Goal: Transaction & Acquisition: Book appointment/travel/reservation

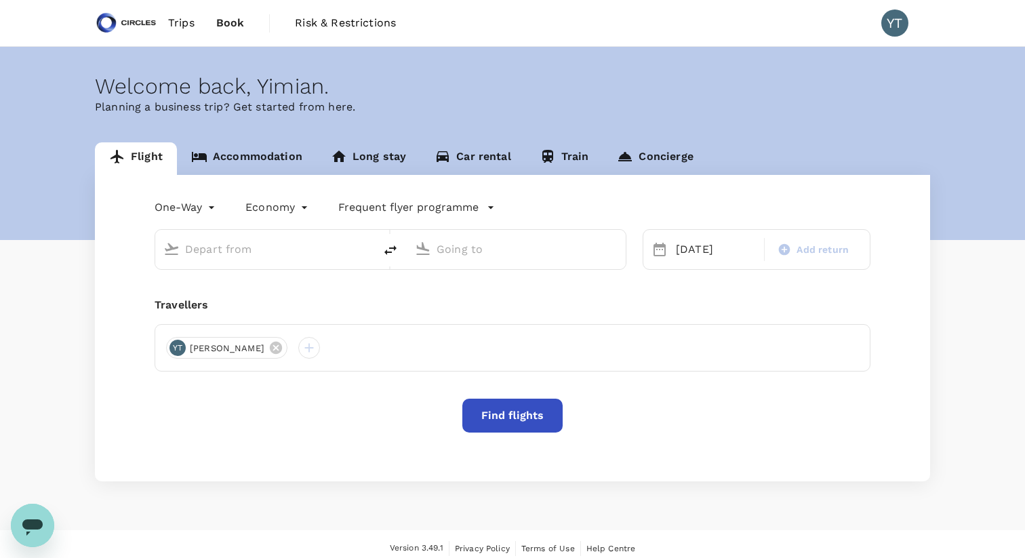
type input "Soekarno-Hatta Intl (CGK)"
type input "Singapore Changi (SIN)"
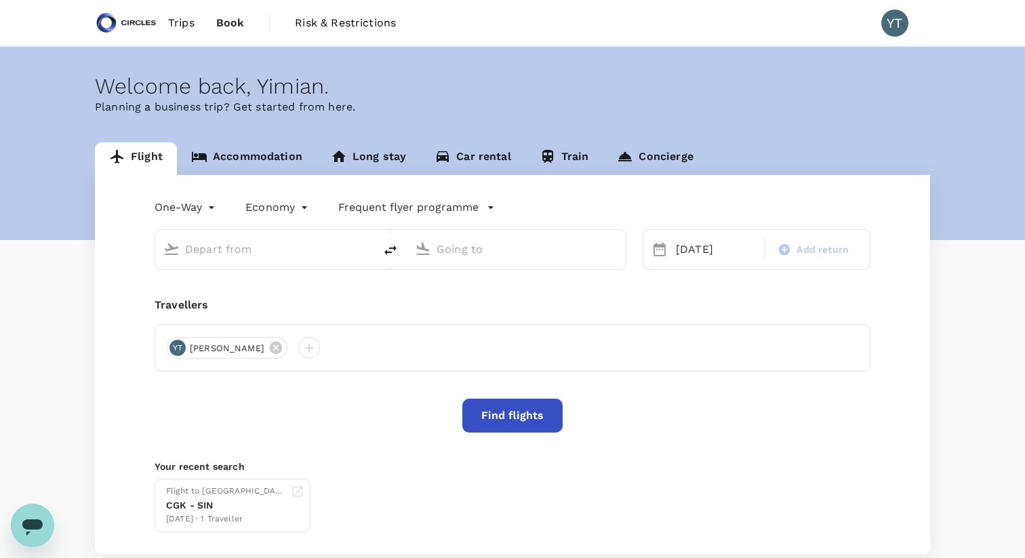
type input "Soekarno-Hatta Intl (CGK)"
type input "Singapore Changi (SIN)"
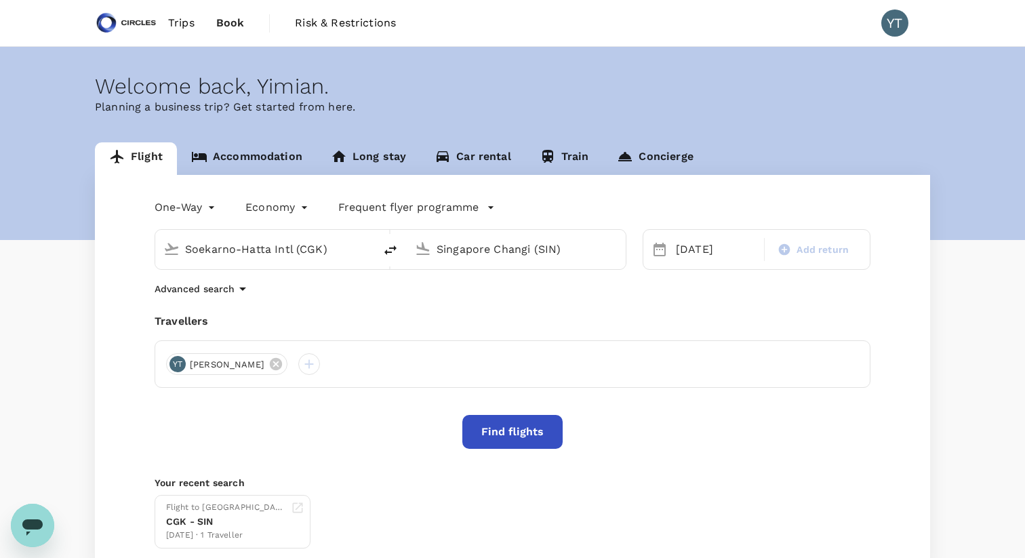
click at [393, 247] on icon "delete" at bounding box center [390, 250] width 16 height 16
type input "Singapore Changi (SIN)"
type input "Soekarno-Hatta Intl (CGK)"
click at [660, 253] on icon at bounding box center [660, 249] width 16 height 16
click at [689, 250] on div "[DATE]" at bounding box center [716, 249] width 91 height 27
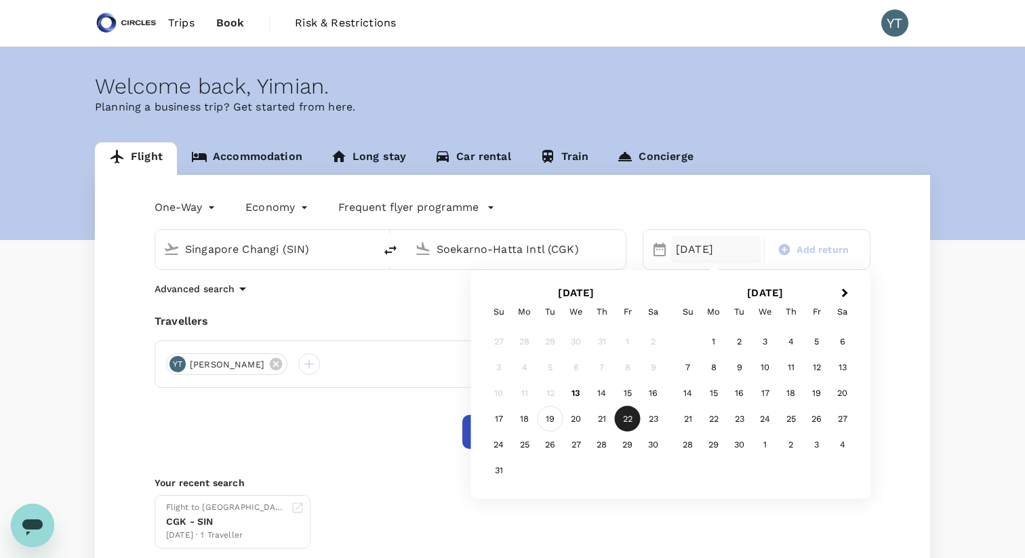
click at [550, 419] on div "19" at bounding box center [551, 419] width 26 height 26
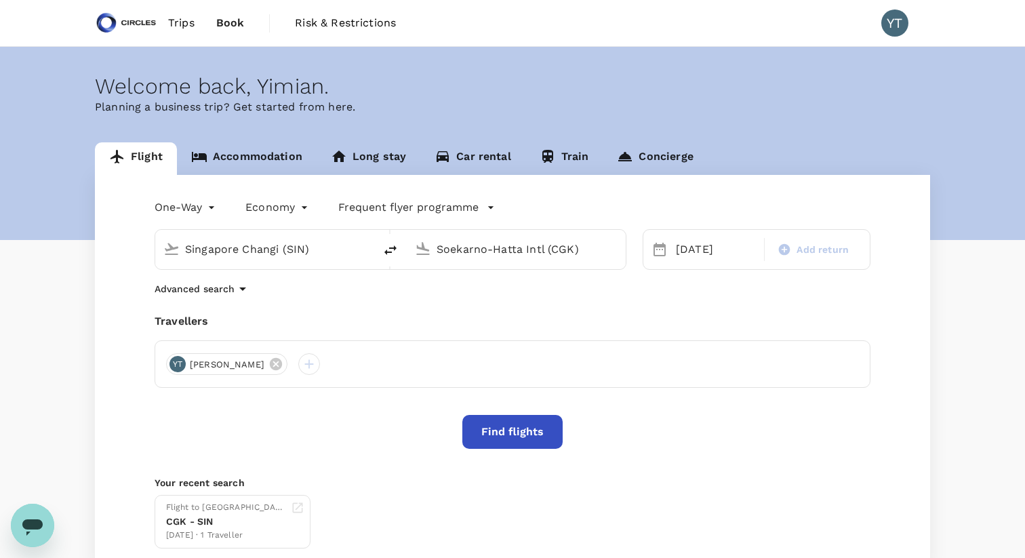
click at [500, 431] on button "Find flights" at bounding box center [512, 432] width 100 height 34
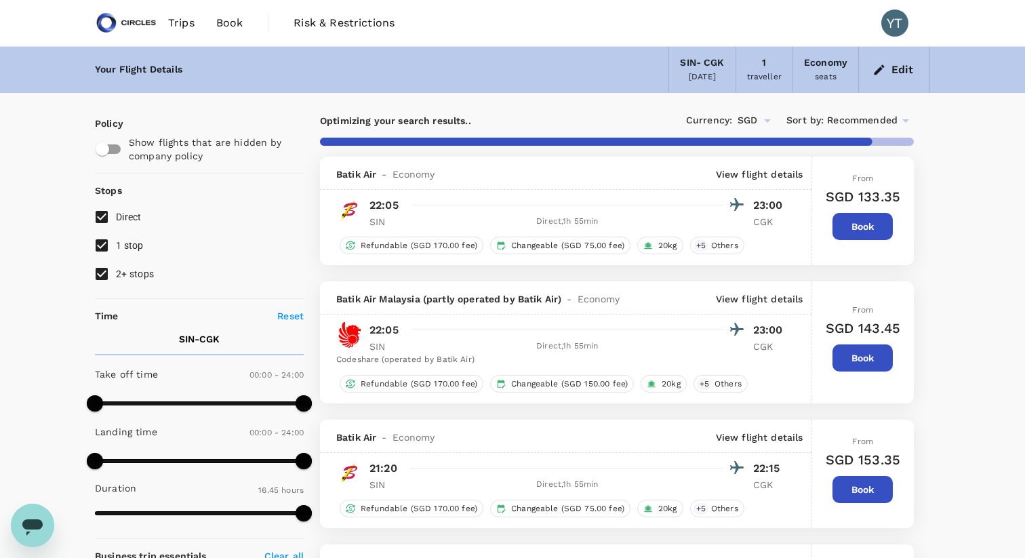
type input "1790"
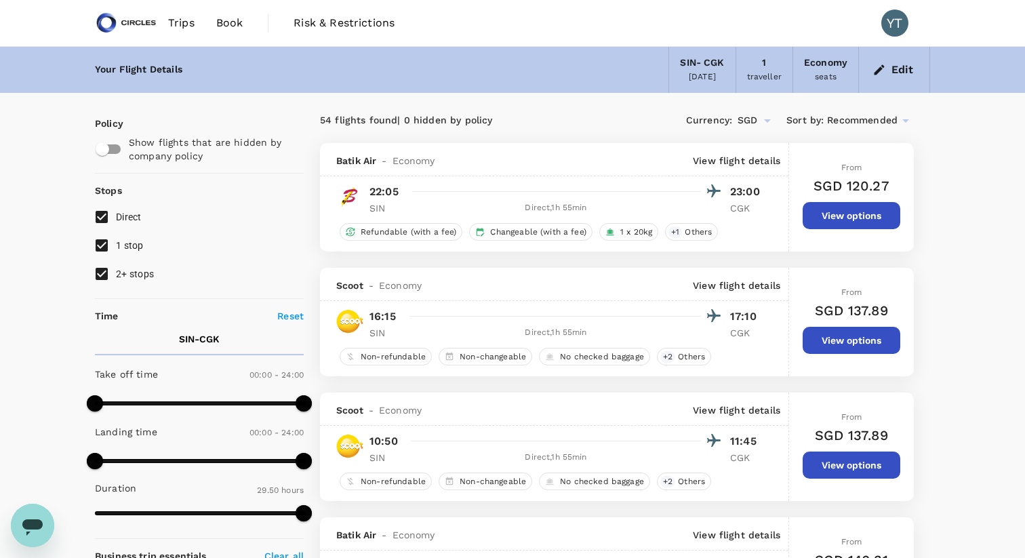
click at [105, 277] on input "2+ stops" at bounding box center [101, 274] width 28 height 28
checkbox input "false"
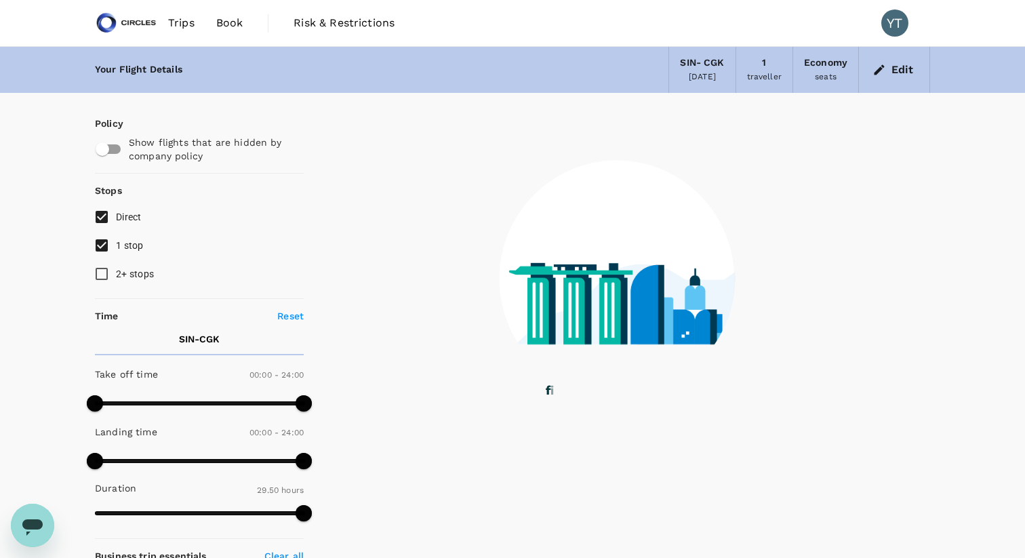
click at [102, 244] on input "1 stop" at bounding box center [101, 245] width 28 height 28
checkbox input "false"
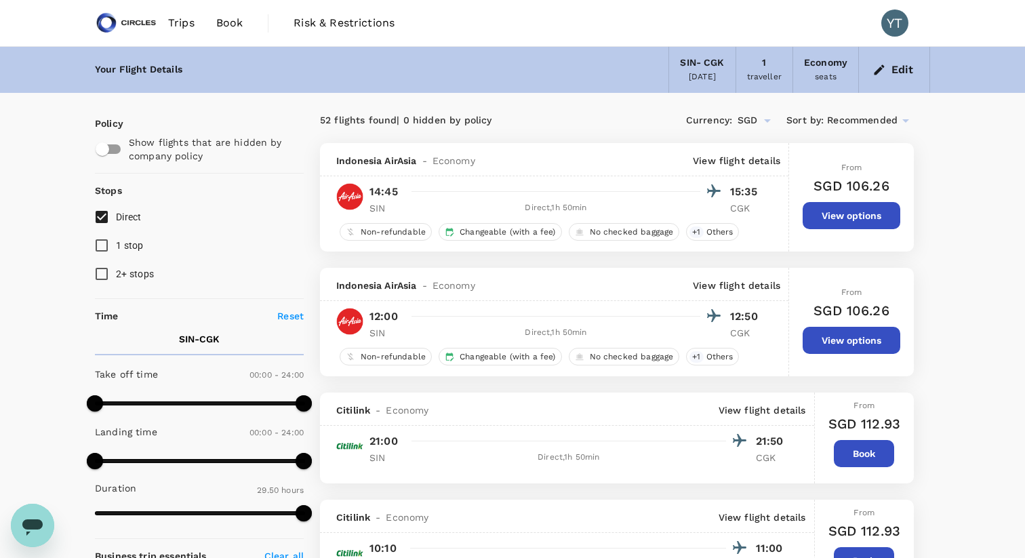
click at [905, 120] on icon at bounding box center [905, 120] width 7 height 3
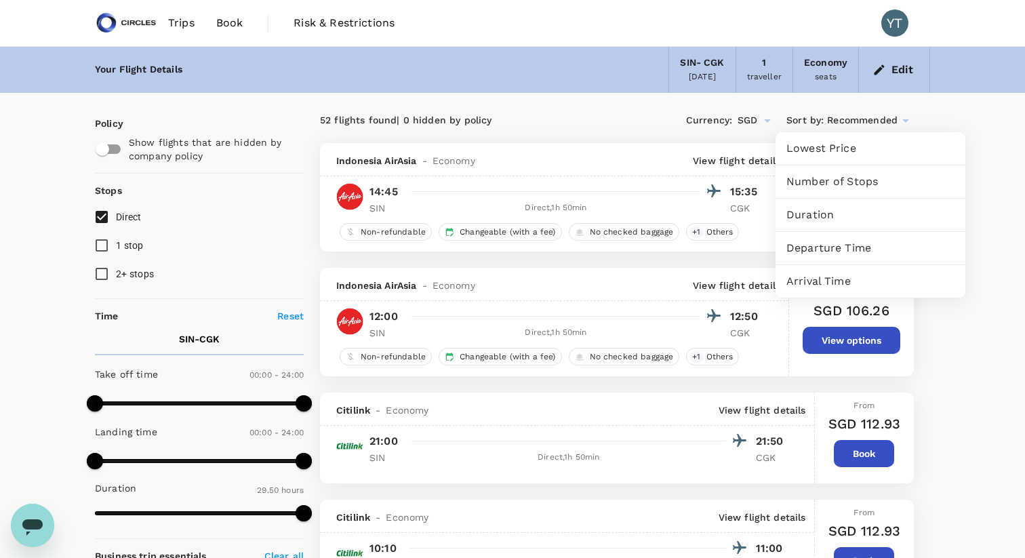
click at [855, 245] on span "Departure Time" at bounding box center [871, 248] width 168 height 16
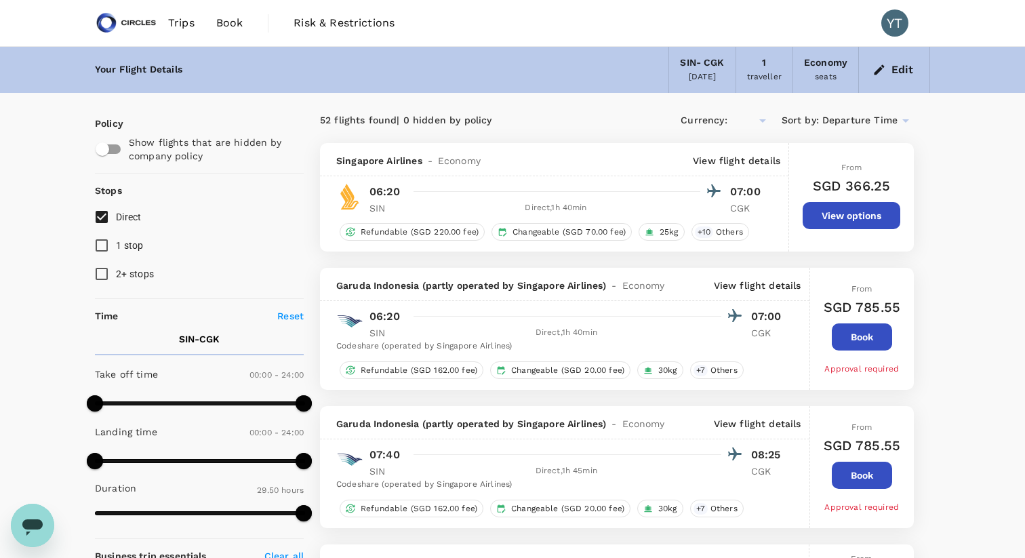
type input "SGD"
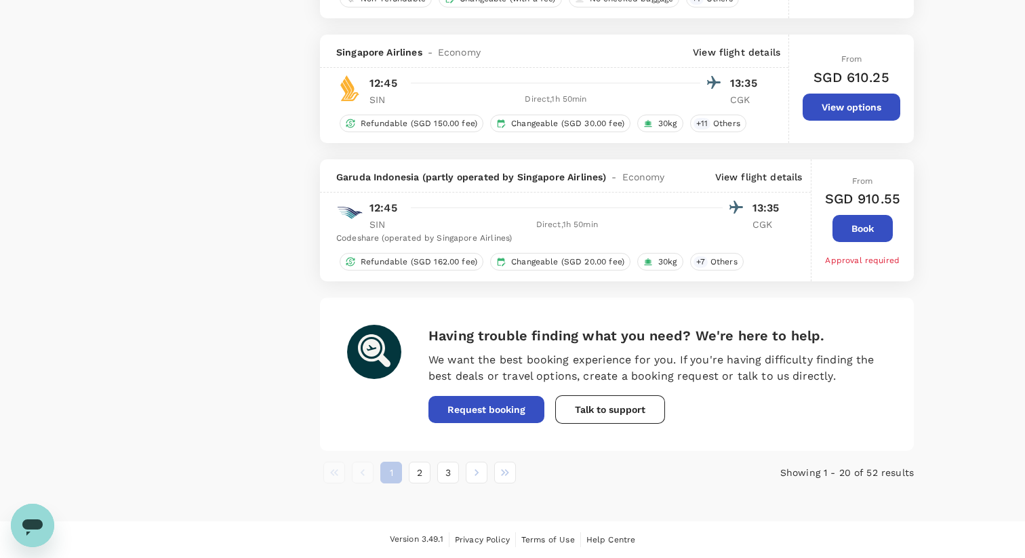
scroll to position [2389, 0]
click at [423, 473] on button "2" at bounding box center [420, 473] width 22 height 22
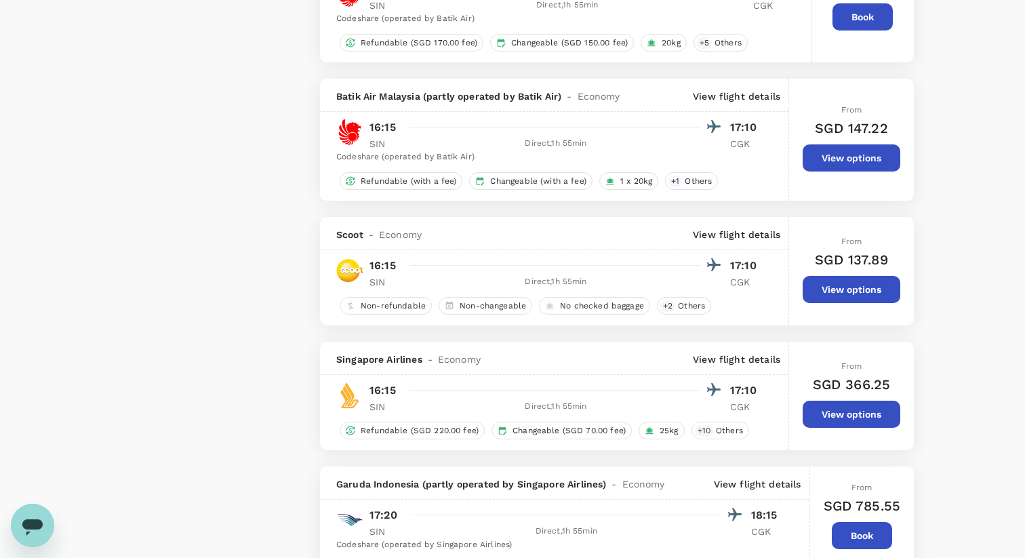
scroll to position [1637, 0]
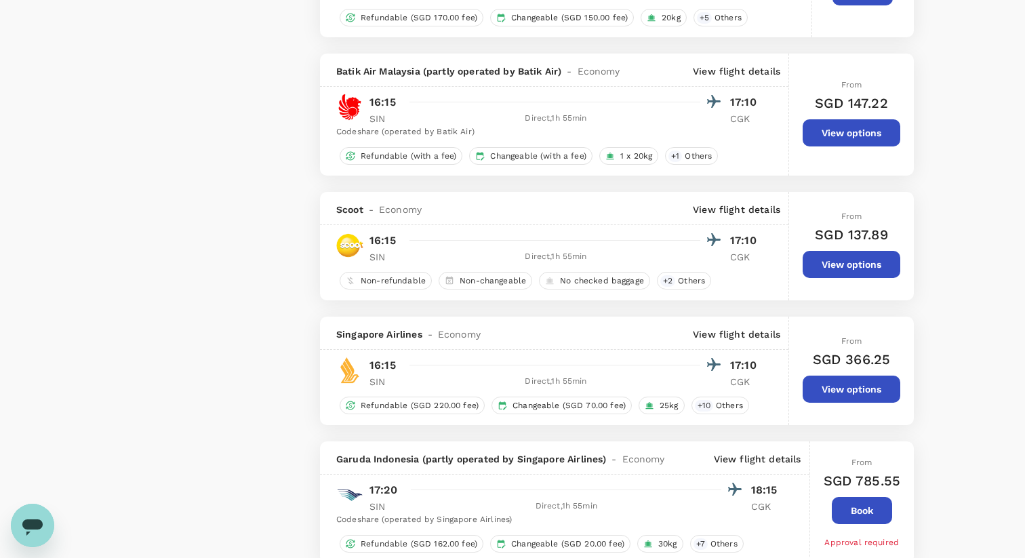
click at [820, 266] on button "View options" at bounding box center [852, 264] width 98 height 27
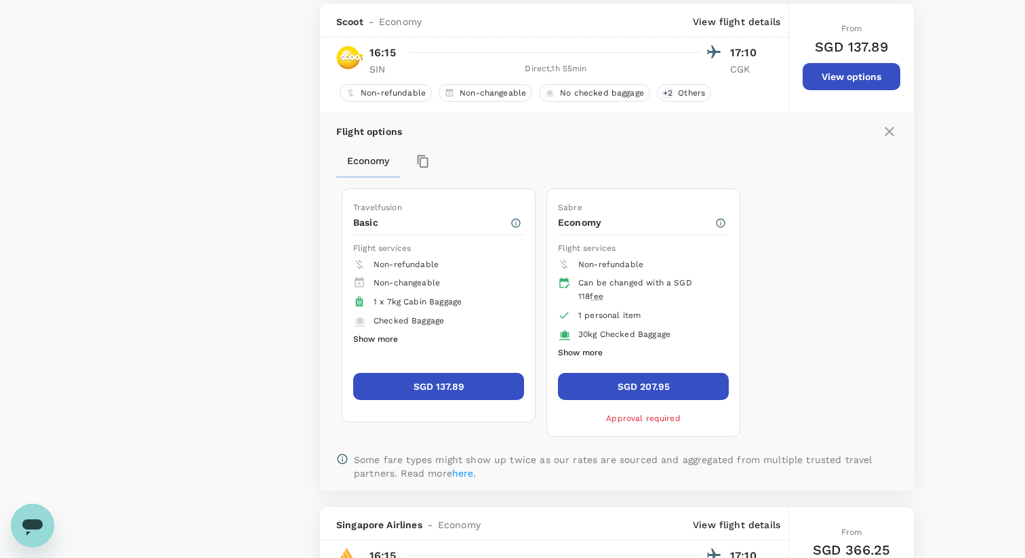
scroll to position [1833, 0]
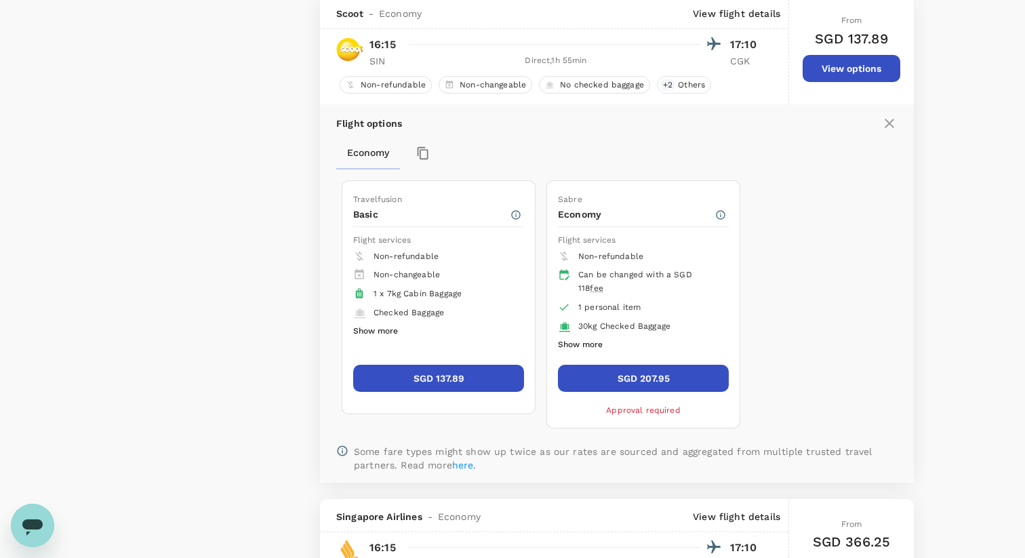
click at [456, 380] on button "SGD 137.89" at bounding box center [438, 378] width 171 height 27
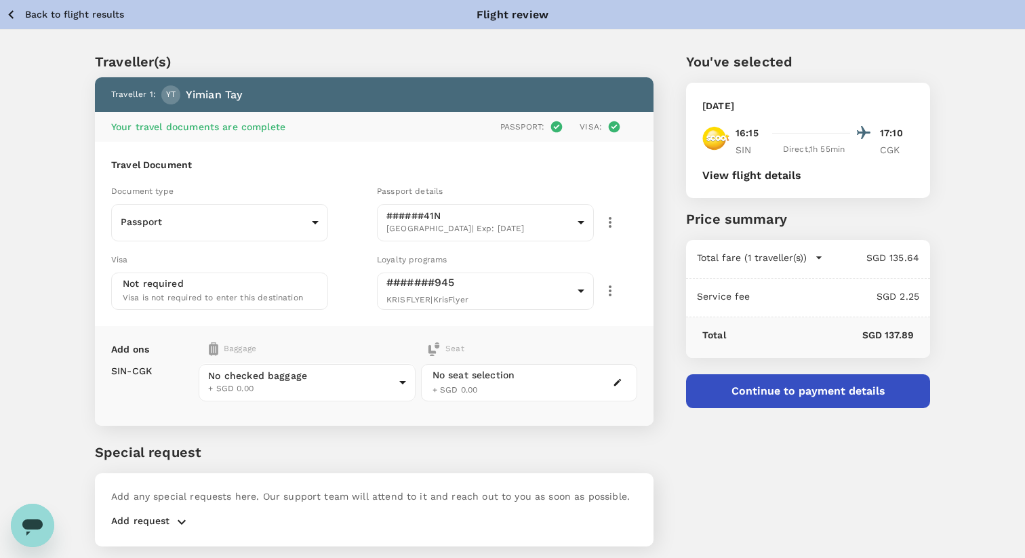
click at [622, 384] on icon "button" at bounding box center [617, 382] width 9 height 9
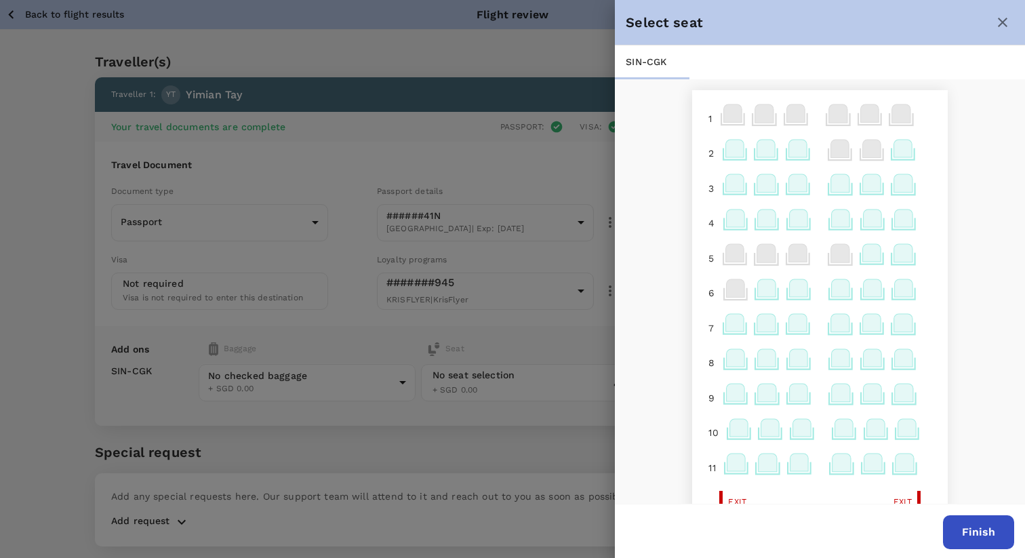
click at [839, 288] on icon at bounding box center [841, 288] width 18 height 18
click at [833, 262] on p "Select" at bounding box center [831, 260] width 30 height 14
click at [841, 220] on icon at bounding box center [841, 219] width 18 height 18
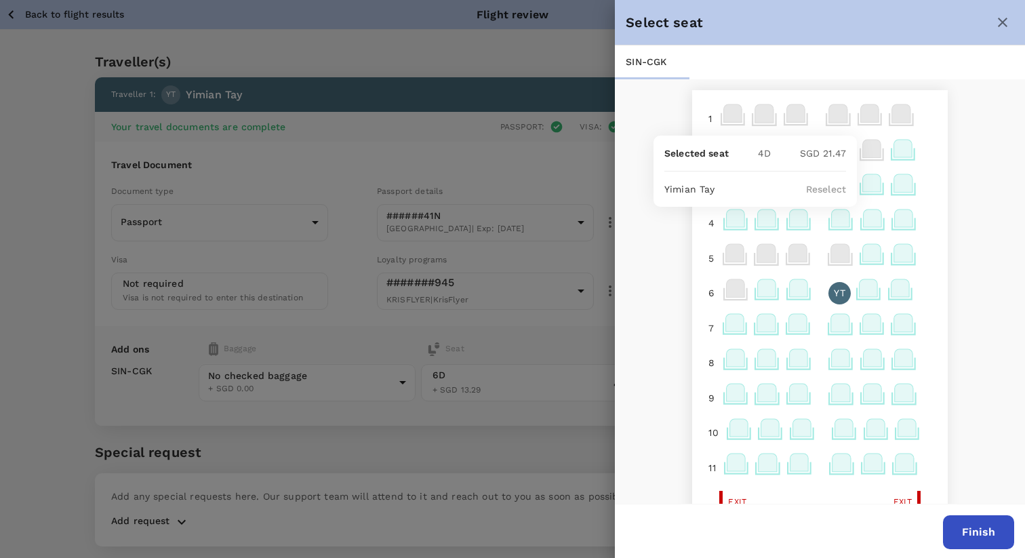
click at [835, 322] on icon at bounding box center [840, 323] width 18 height 18
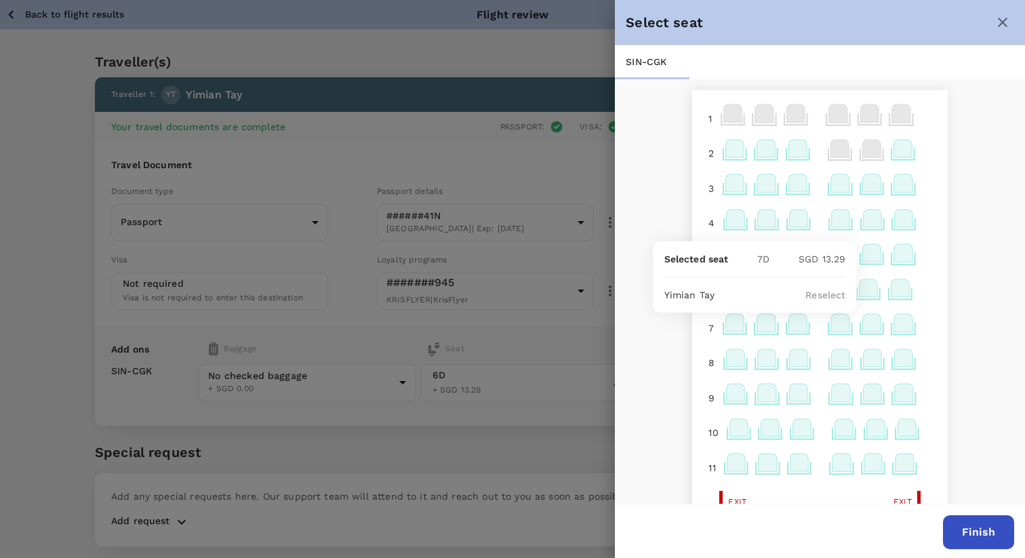
click at [962, 257] on div "1 2 3 4 5 6 YT 7 8 9 10 11 Exit Exit 12 13 14 15 16 17 18 19 20 21 22 23 24 25 …" at bounding box center [820, 292] width 410 height 426
click at [983, 534] on button "Finish" at bounding box center [978, 532] width 71 height 34
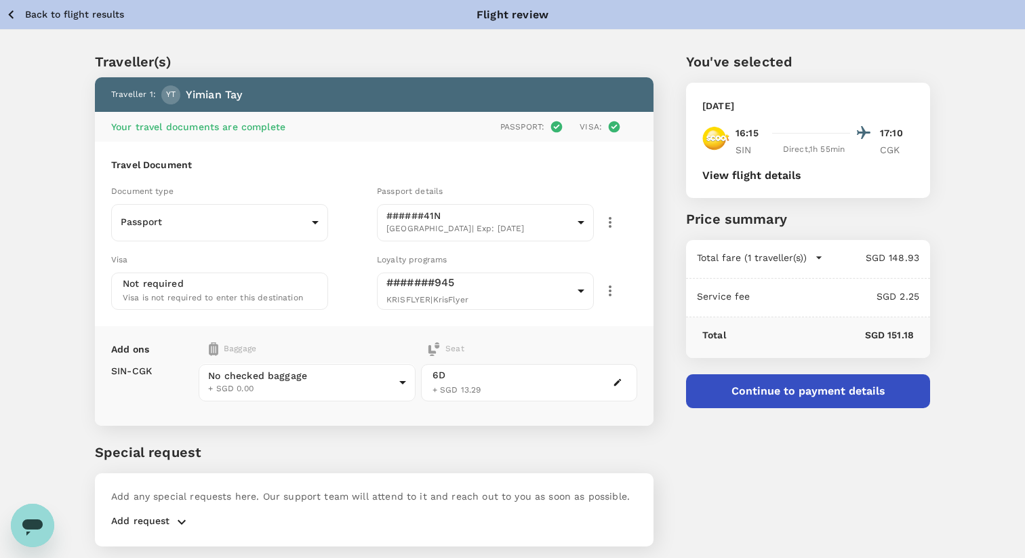
scroll to position [39, 0]
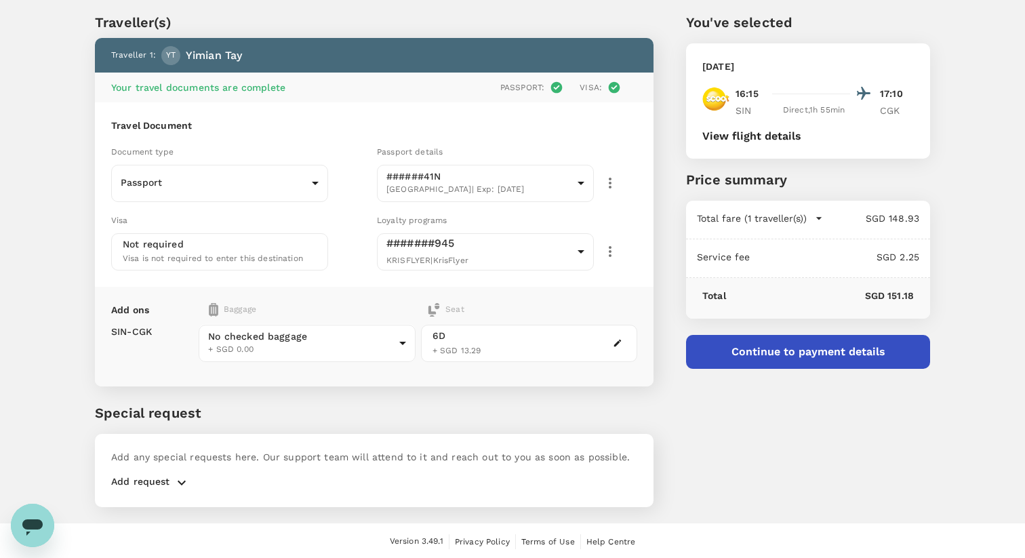
click at [838, 355] on button "Continue to payment details" at bounding box center [808, 352] width 244 height 34
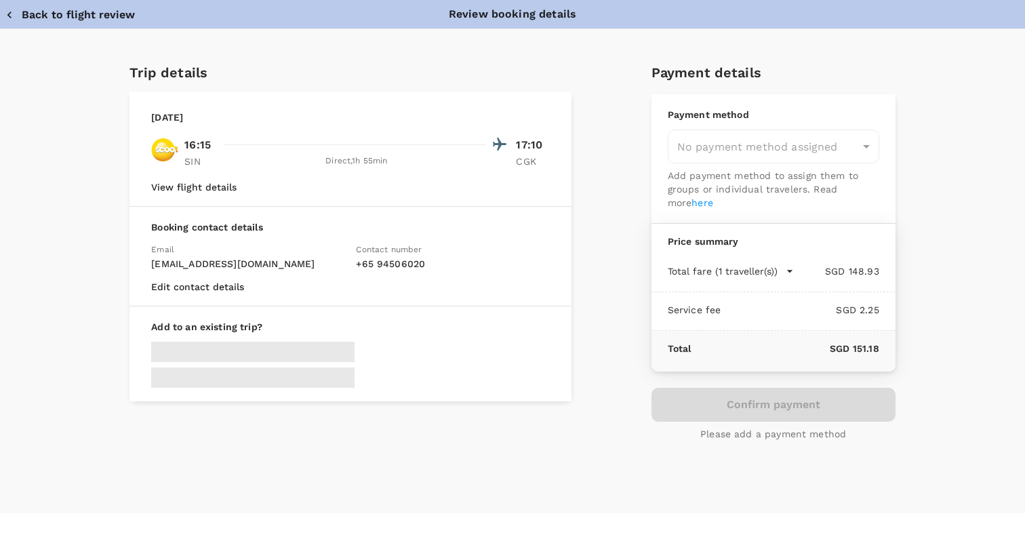
type input "9cb7bd09-647a-4334-94d9-122ca4480a85"
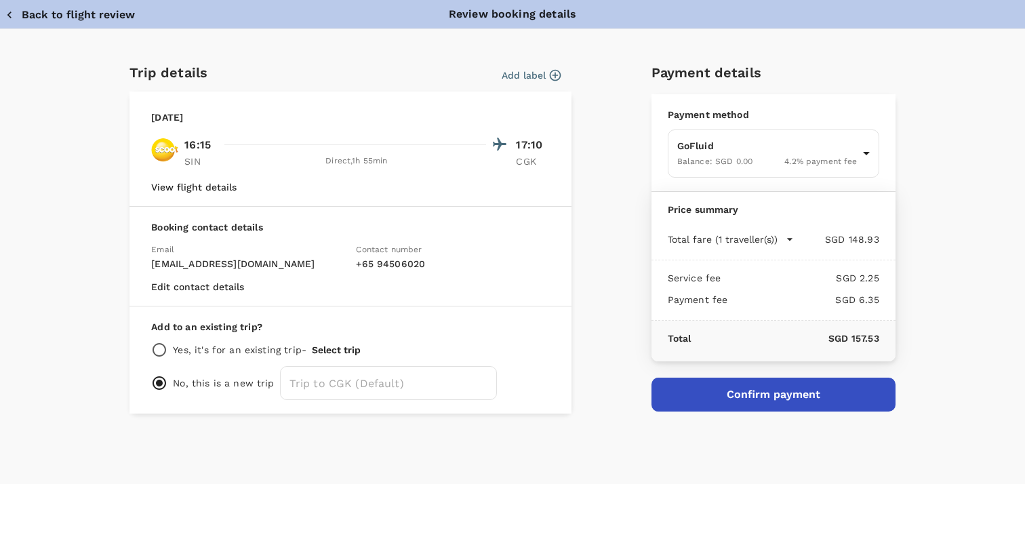
click at [547, 75] on button "Add label" at bounding box center [531, 75] width 59 height 14
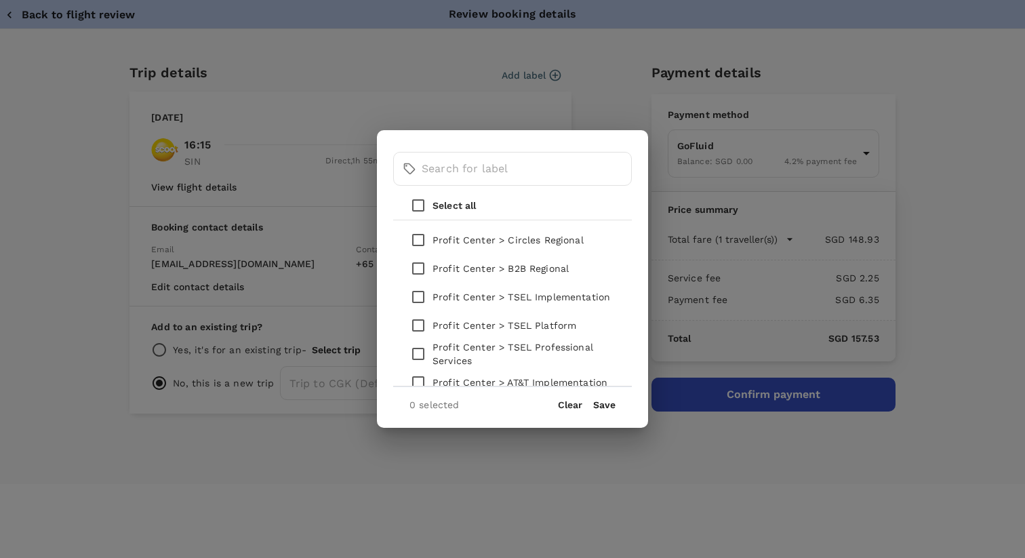
click at [421, 297] on input "checkbox" at bounding box center [418, 297] width 28 height 28
checkbox input "true"
click at [605, 408] on button "Save" at bounding box center [604, 404] width 22 height 11
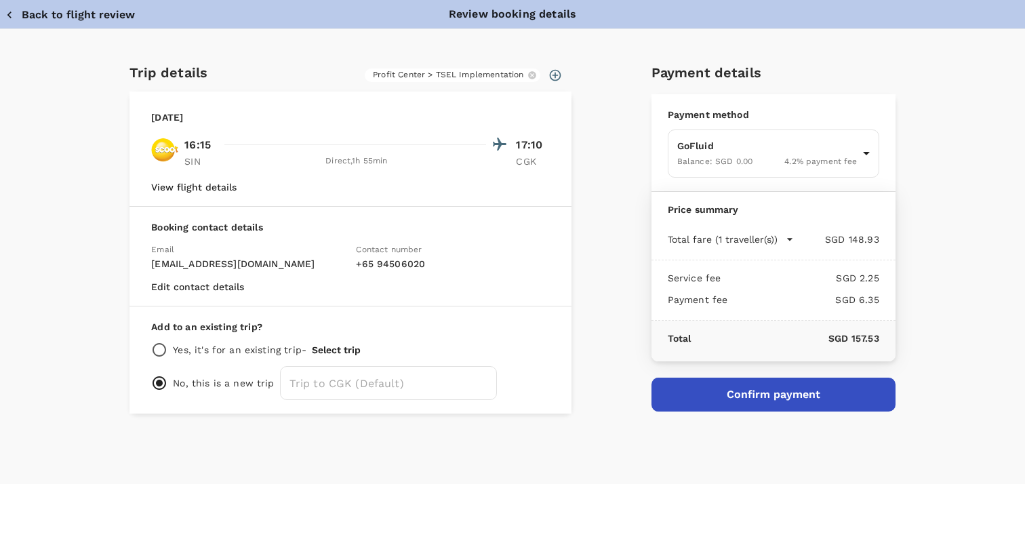
click at [695, 390] on button "Confirm payment" at bounding box center [774, 395] width 244 height 34
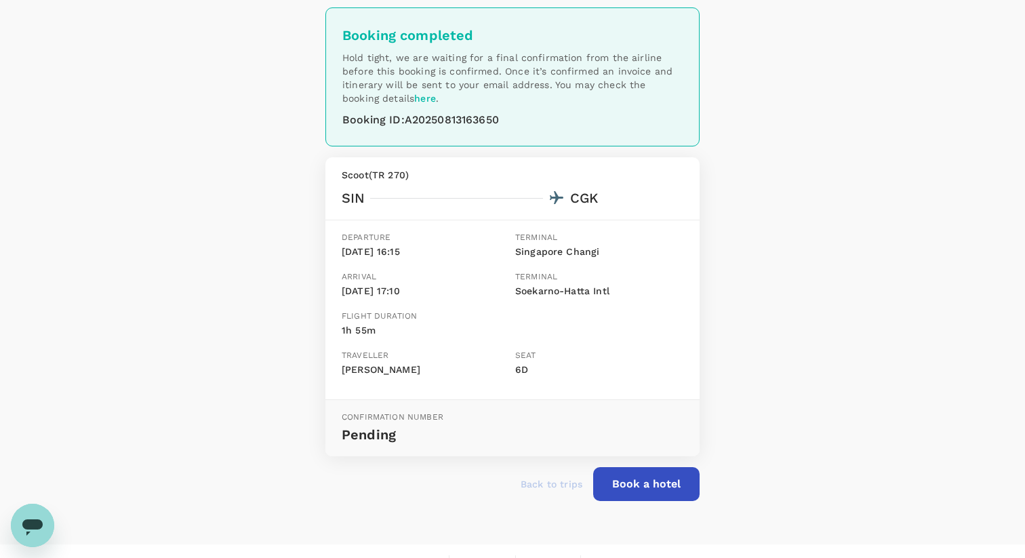
scroll to position [73, 0]
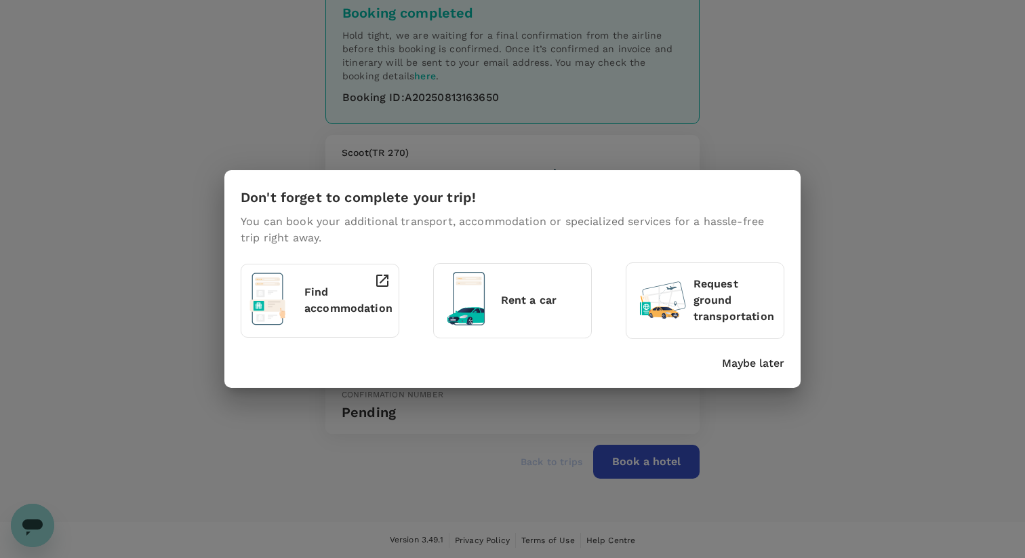
click at [648, 465] on div "Don't forget to complete your trip! You can book your additional transport, acc…" at bounding box center [512, 279] width 1025 height 558
click at [360, 293] on p "Find accommodation" at bounding box center [348, 300] width 88 height 33
click at [816, 326] on div "Don't forget to complete your trip! You can book your additional transport, acc…" at bounding box center [512, 279] width 1025 height 558
click at [737, 369] on p "Maybe later" at bounding box center [753, 363] width 62 height 16
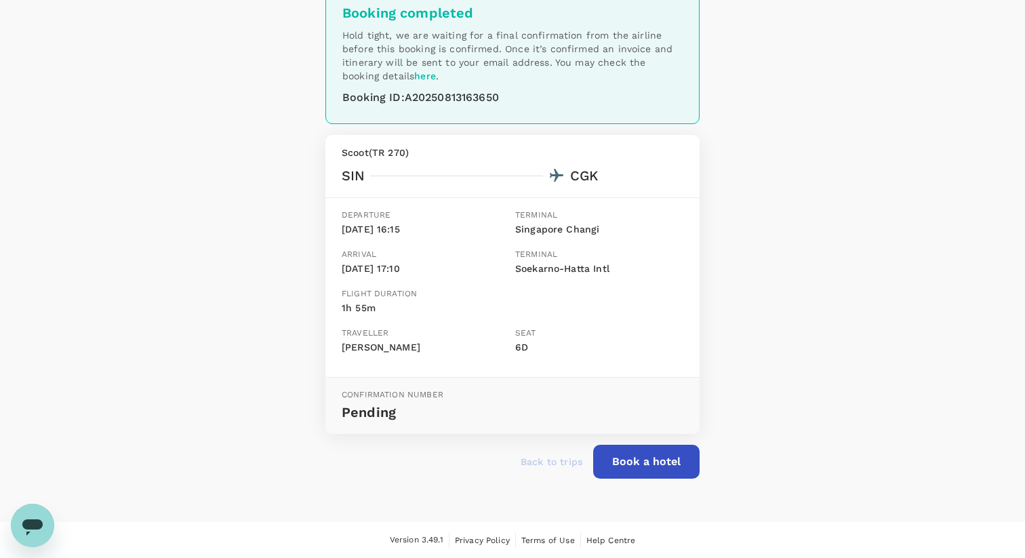
scroll to position [0, 0]
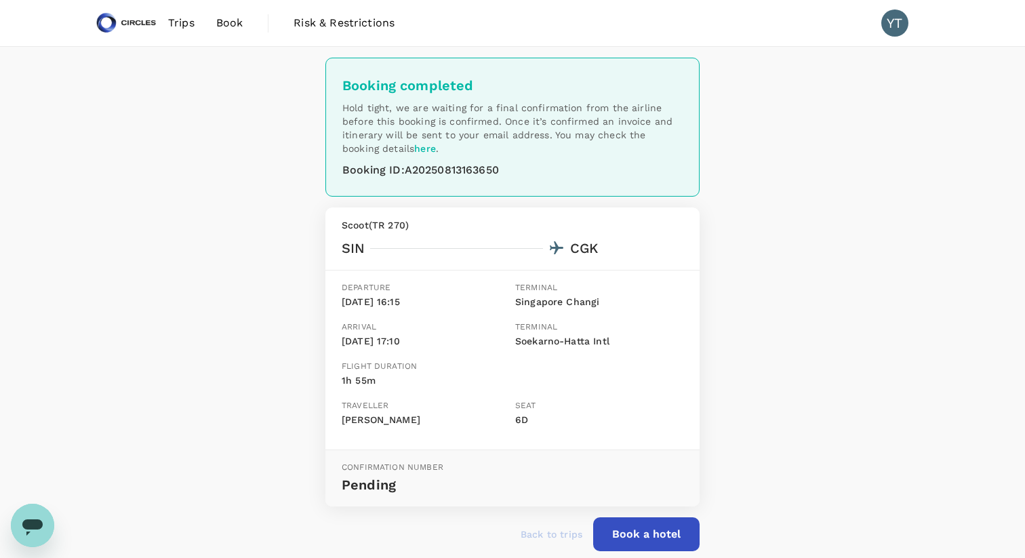
click at [219, 22] on span "Book" at bounding box center [229, 23] width 27 height 16
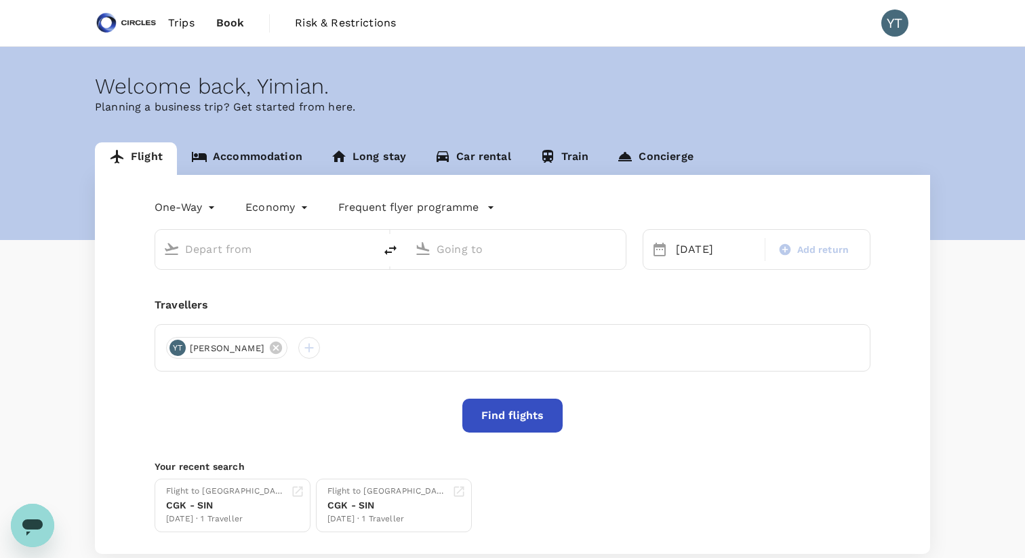
type input "Singapore Changi (SIN)"
type input "Soekarno-Hatta Intl (CGK)"
type input "Singapore Changi (SIN)"
type input "Soekarno-Hatta Intl (CGK)"
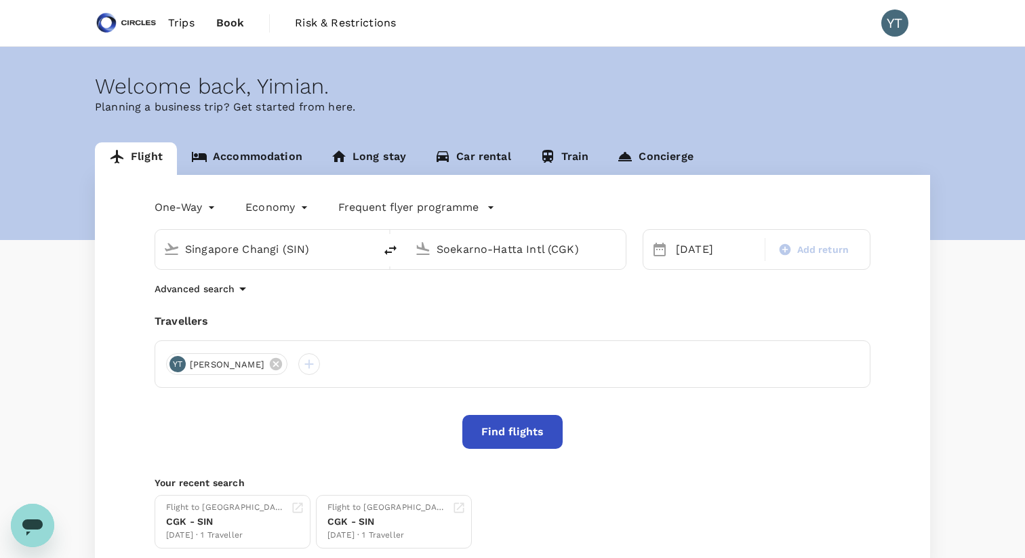
click at [393, 252] on icon "delete" at bounding box center [390, 250] width 16 height 16
type input "Soekarno-Hatta Intl (CGK)"
type input "Singapore Changi (SIN)"
click at [704, 251] on div "19 Aug" at bounding box center [717, 249] width 92 height 27
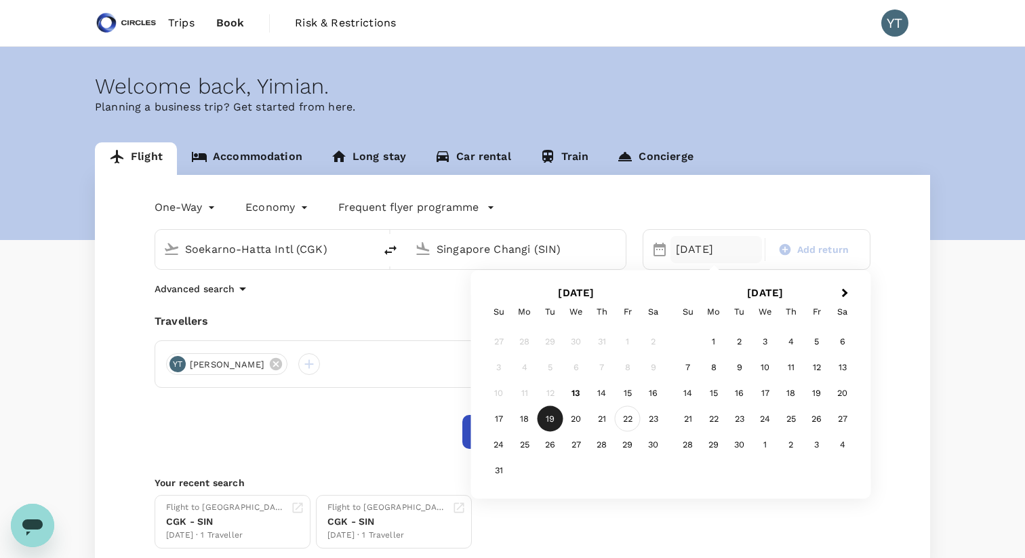
click at [625, 416] on div "22" at bounding box center [628, 419] width 26 height 26
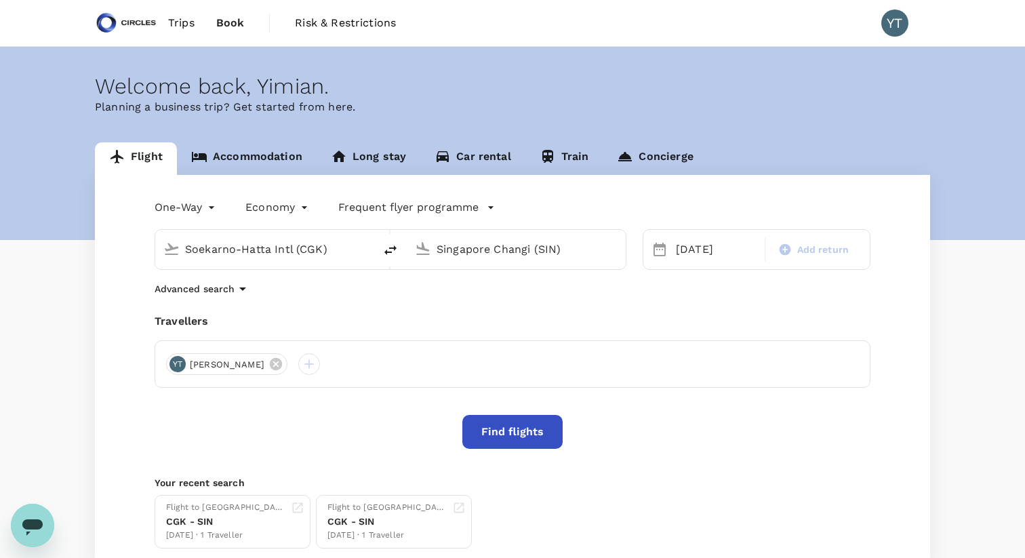
click at [525, 430] on button "Find flights" at bounding box center [512, 432] width 100 height 34
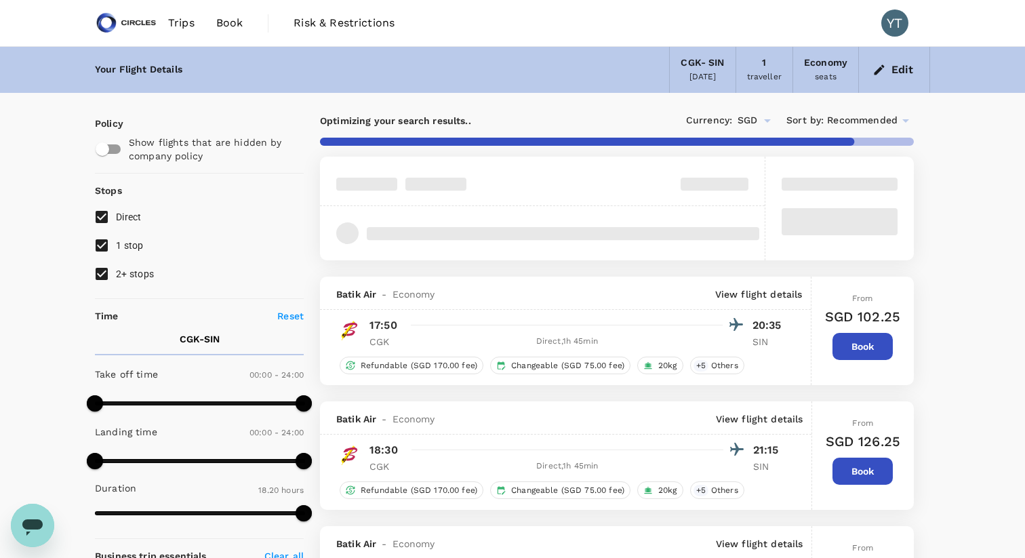
click at [100, 271] on input "2+ stops" at bounding box center [101, 274] width 28 height 28
checkbox input "false"
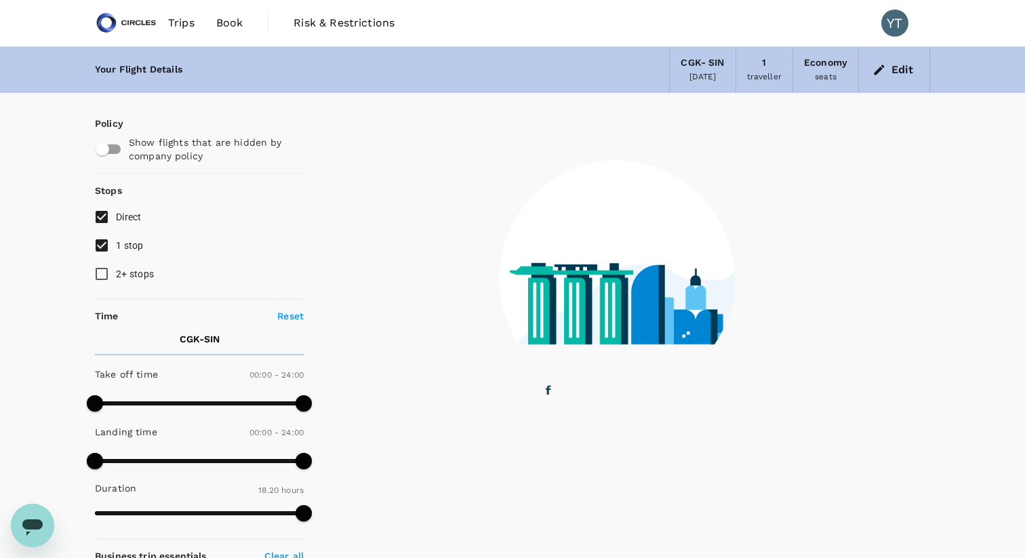
click at [102, 244] on input "1 stop" at bounding box center [101, 245] width 28 height 28
checkbox input "false"
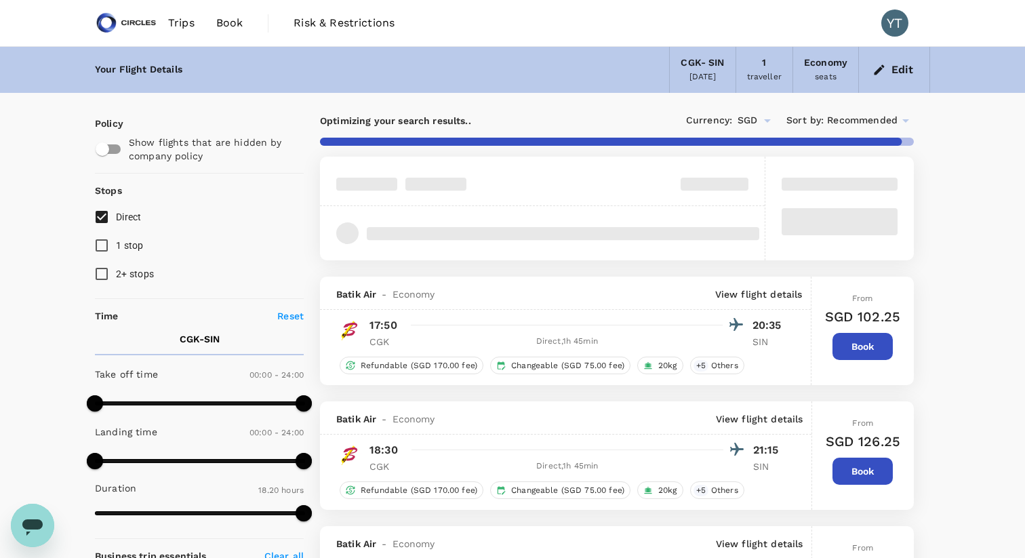
click at [906, 123] on icon at bounding box center [906, 121] width 16 height 16
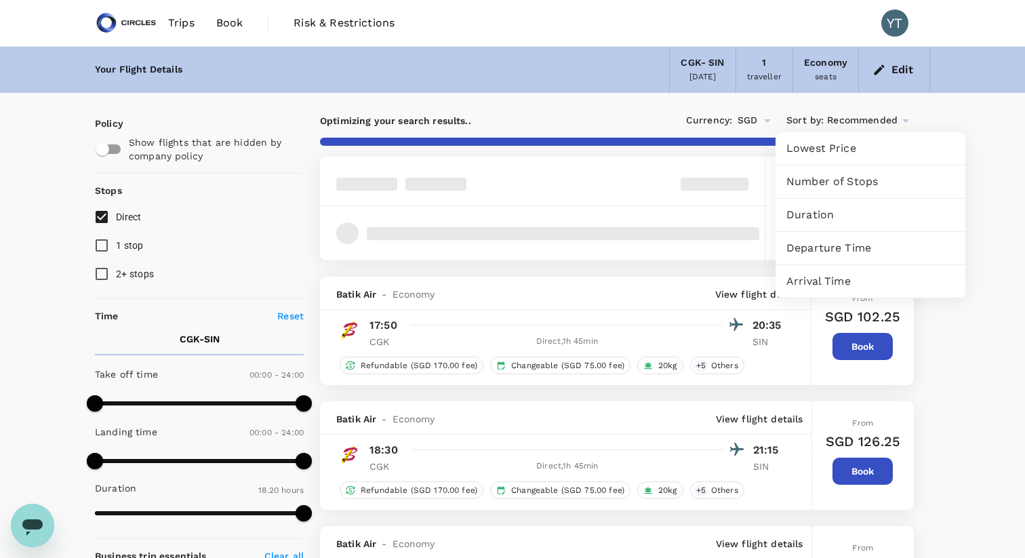
click at [829, 250] on span "Departure Time" at bounding box center [871, 248] width 168 height 16
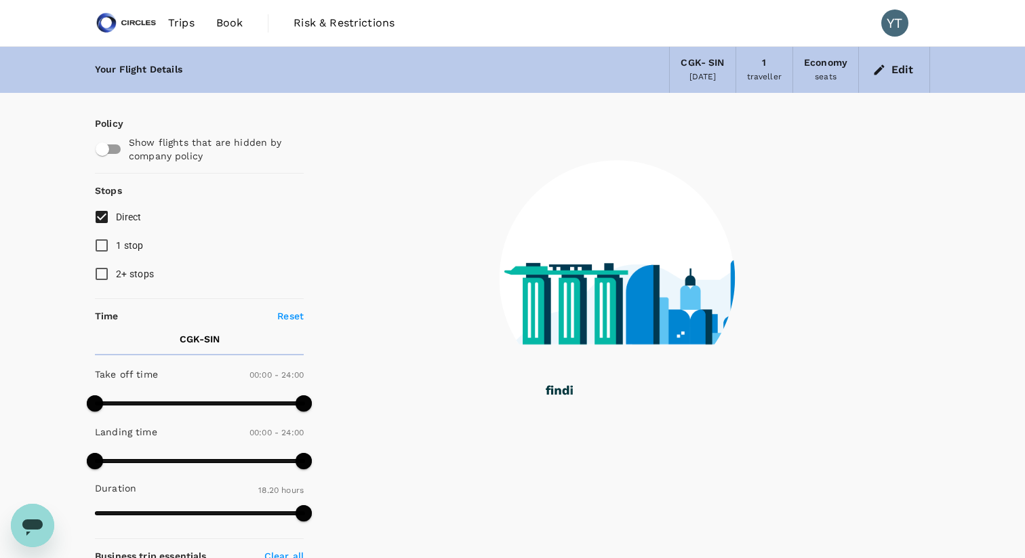
type input "1705"
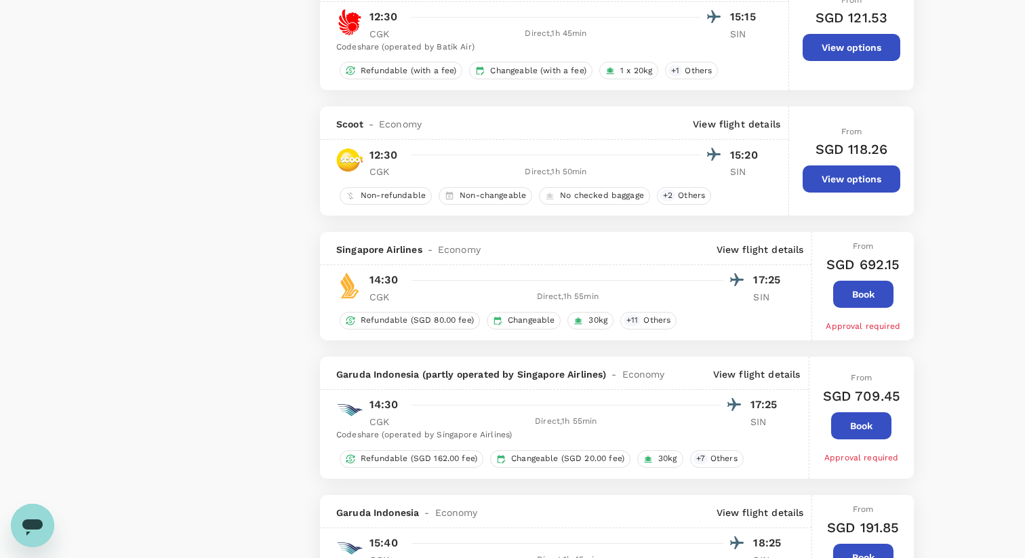
scroll to position [1902, 0]
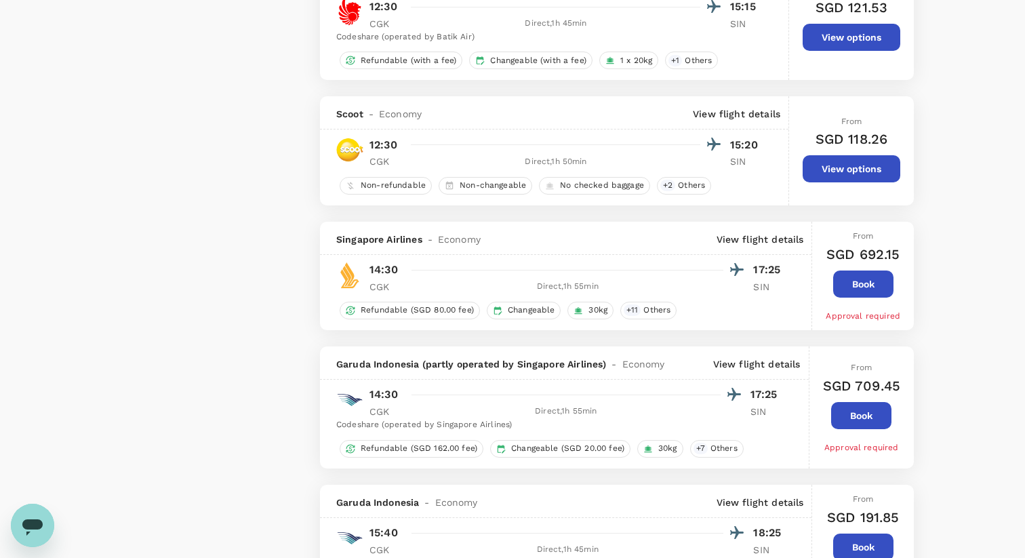
click at [873, 170] on button "View options" at bounding box center [852, 168] width 98 height 27
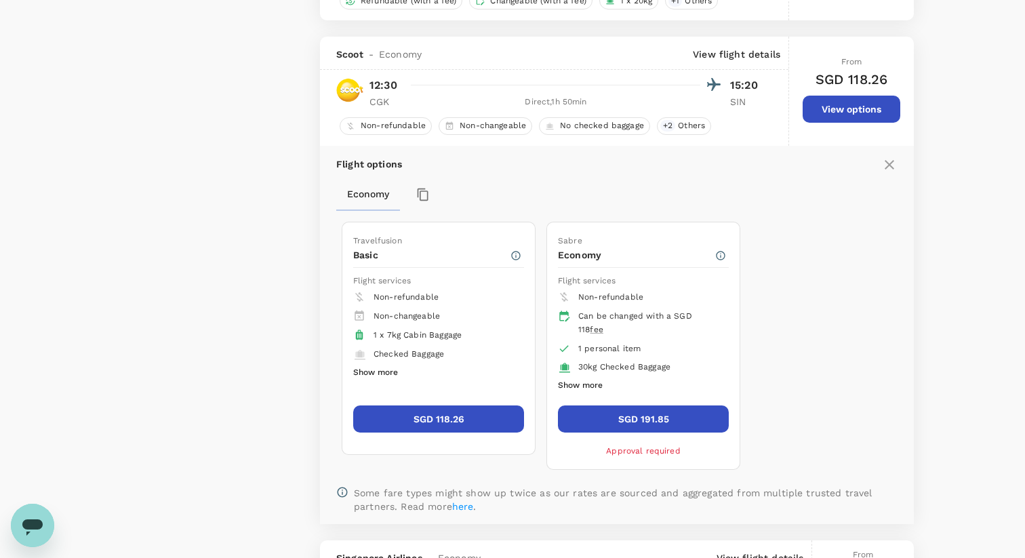
scroll to position [2004, 0]
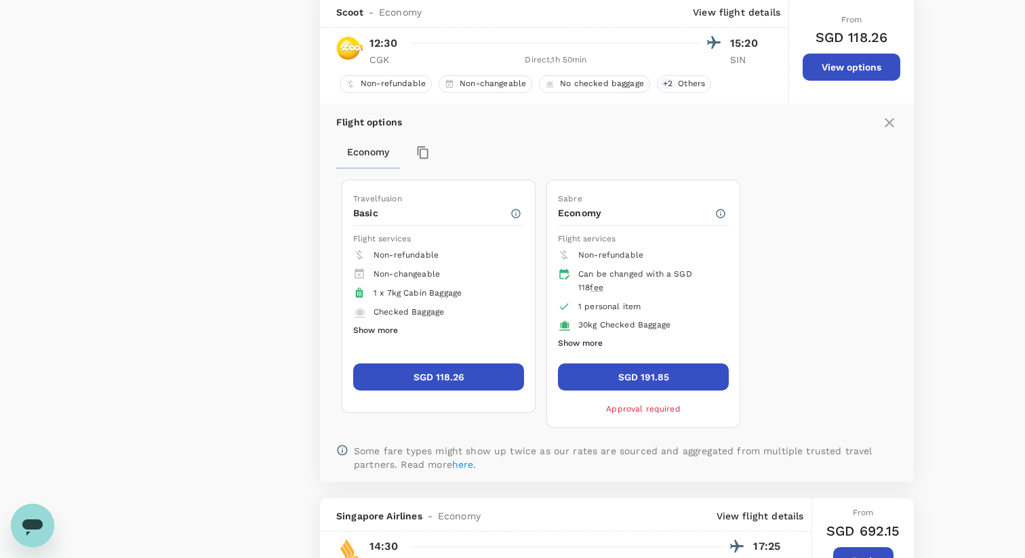
click at [459, 383] on button "SGD 118.26" at bounding box center [438, 376] width 171 height 27
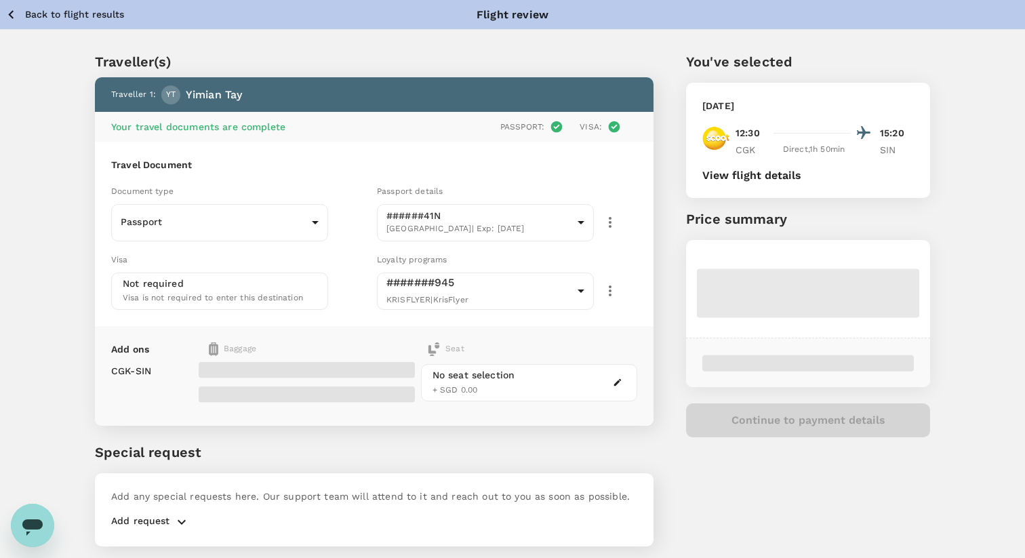
click at [618, 378] on icon "button" at bounding box center [617, 382] width 9 height 9
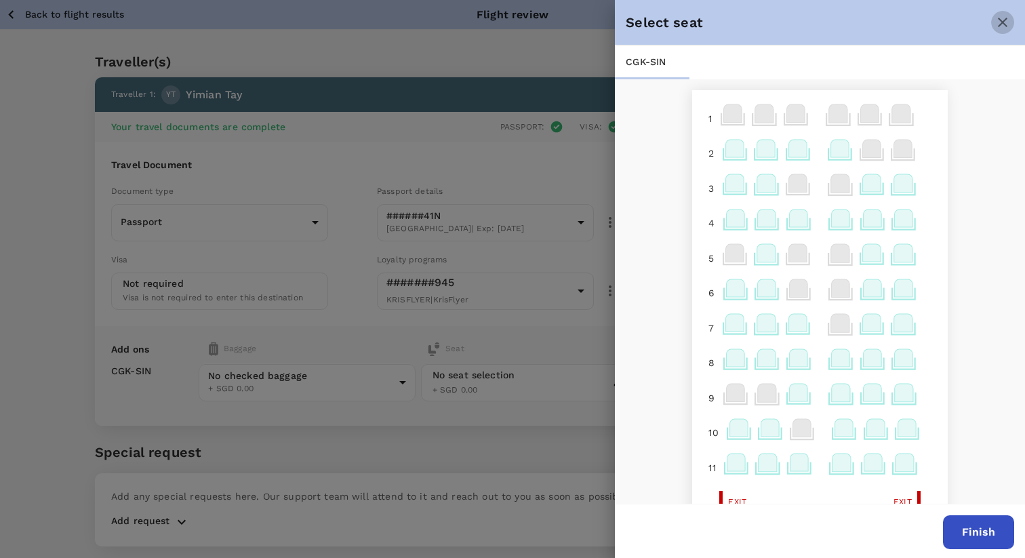
click at [1006, 21] on icon "close" at bounding box center [1003, 22] width 16 height 16
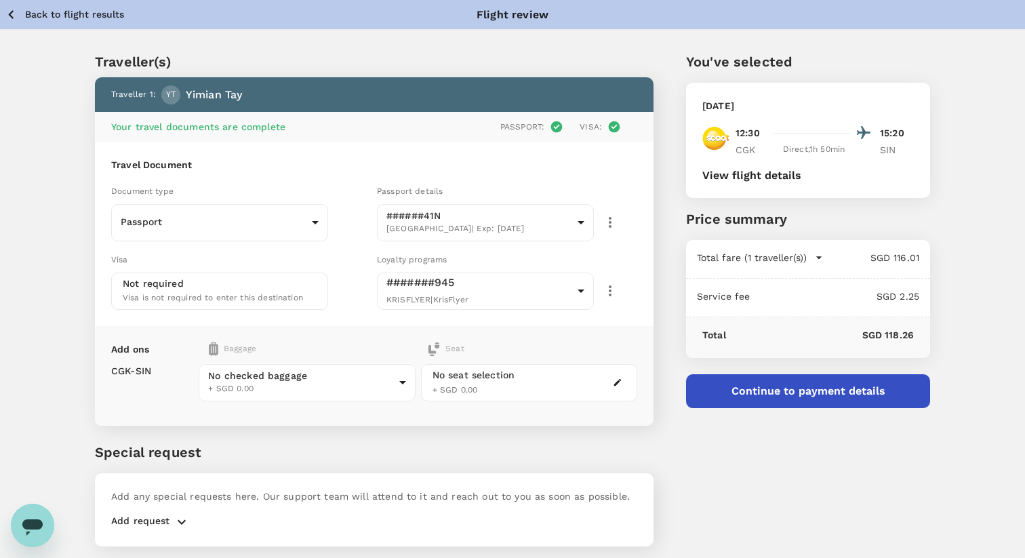
scroll to position [39, 0]
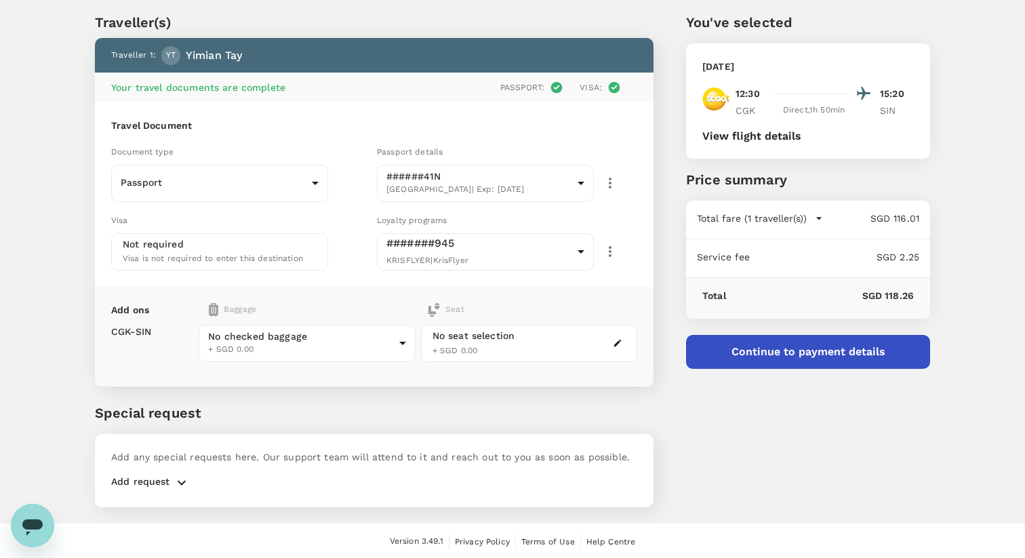
click at [782, 359] on button "Continue to payment details" at bounding box center [808, 352] width 244 height 34
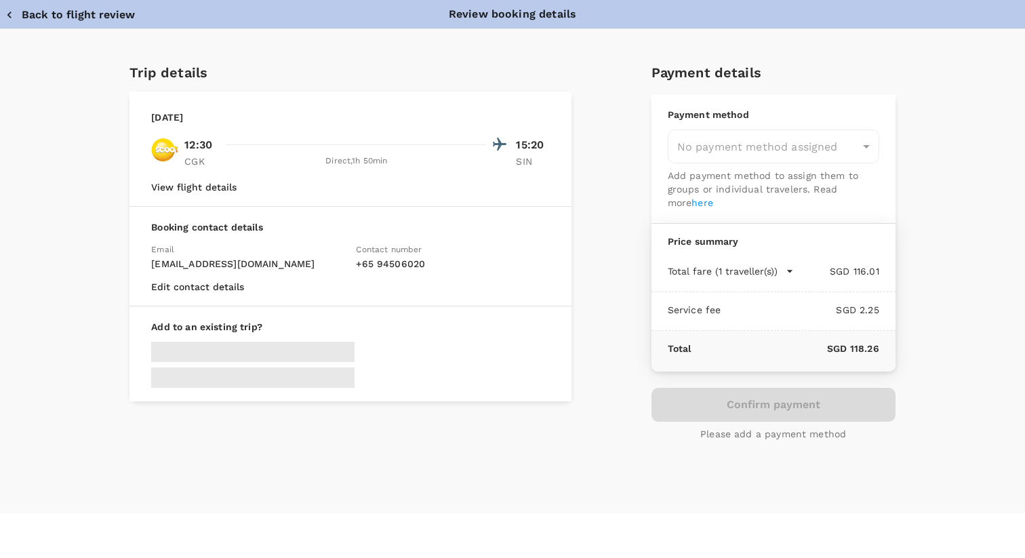
type input "9cb7bd09-647a-4334-94d9-122ca4480a85"
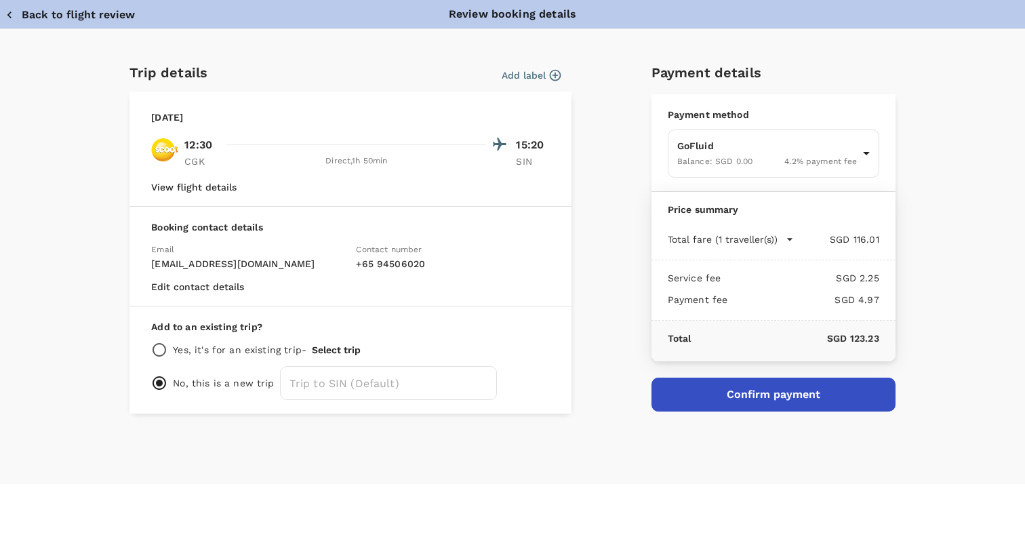
click at [552, 75] on icon "button" at bounding box center [556, 75] width 14 height 14
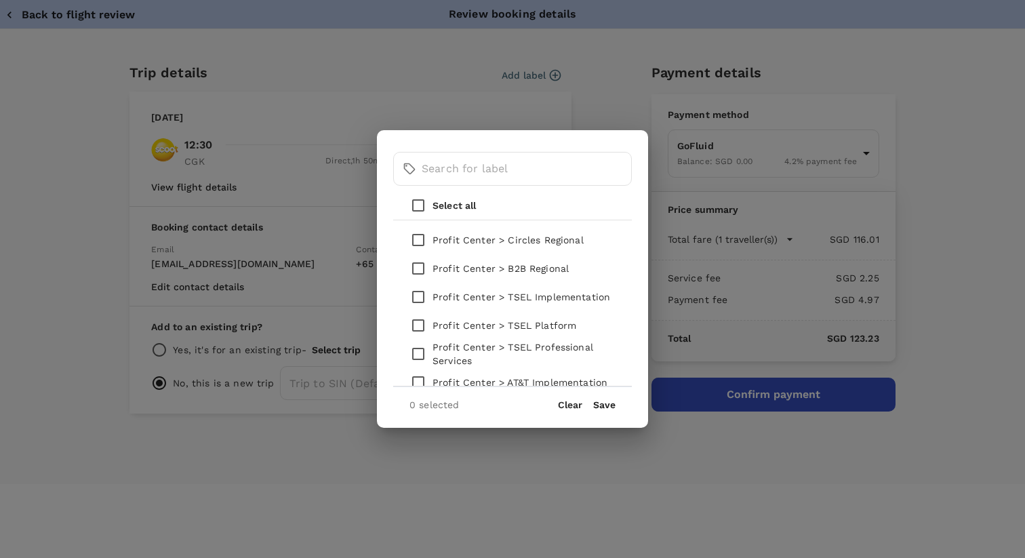
click at [420, 296] on input "checkbox" at bounding box center [418, 297] width 28 height 28
checkbox input "true"
click at [601, 406] on button "Save" at bounding box center [604, 404] width 22 height 11
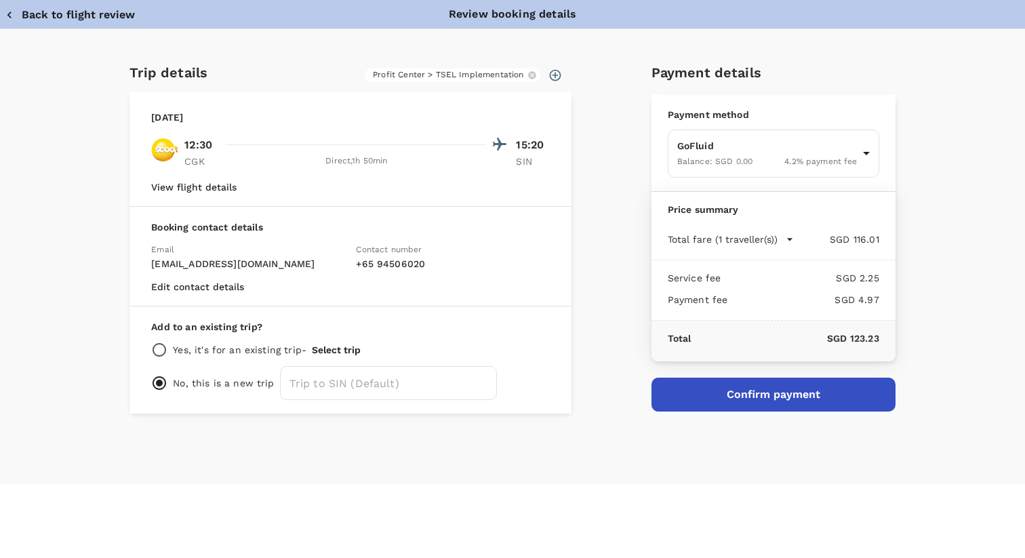
click at [726, 388] on button "Confirm payment" at bounding box center [774, 395] width 244 height 34
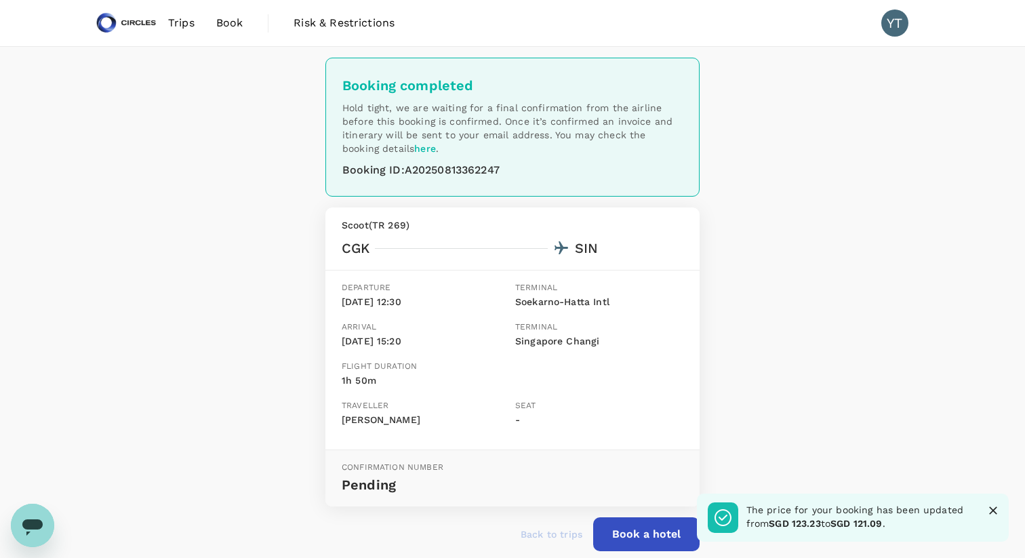
scroll to position [73, 0]
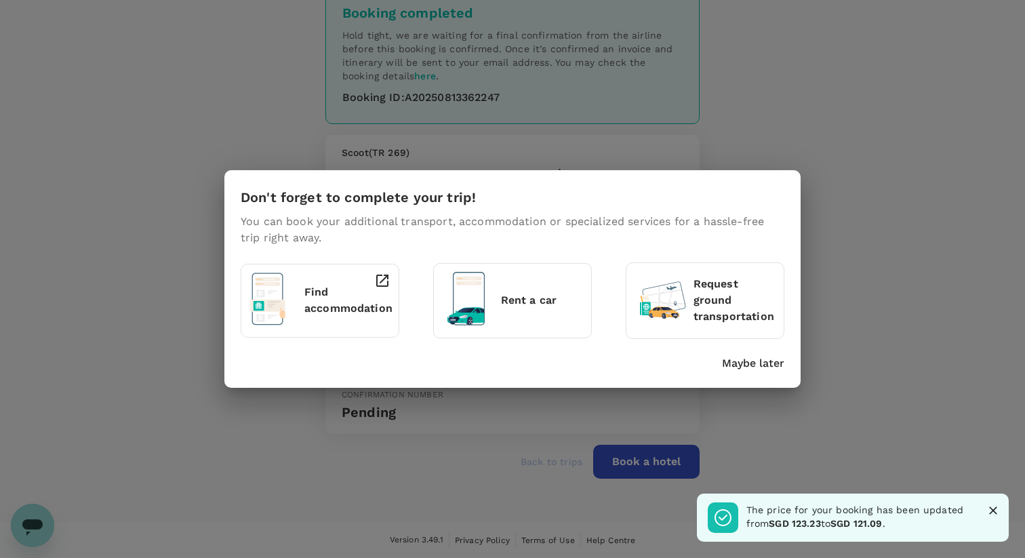
click at [776, 368] on p "Maybe later" at bounding box center [753, 363] width 62 height 16
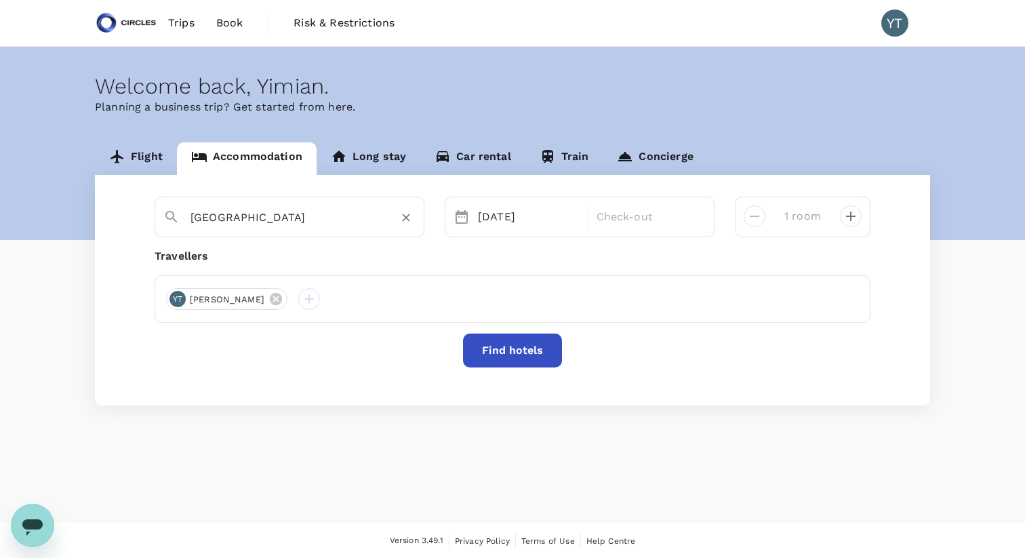
click at [325, 221] on input "[GEOGRAPHIC_DATA]" at bounding box center [284, 217] width 187 height 21
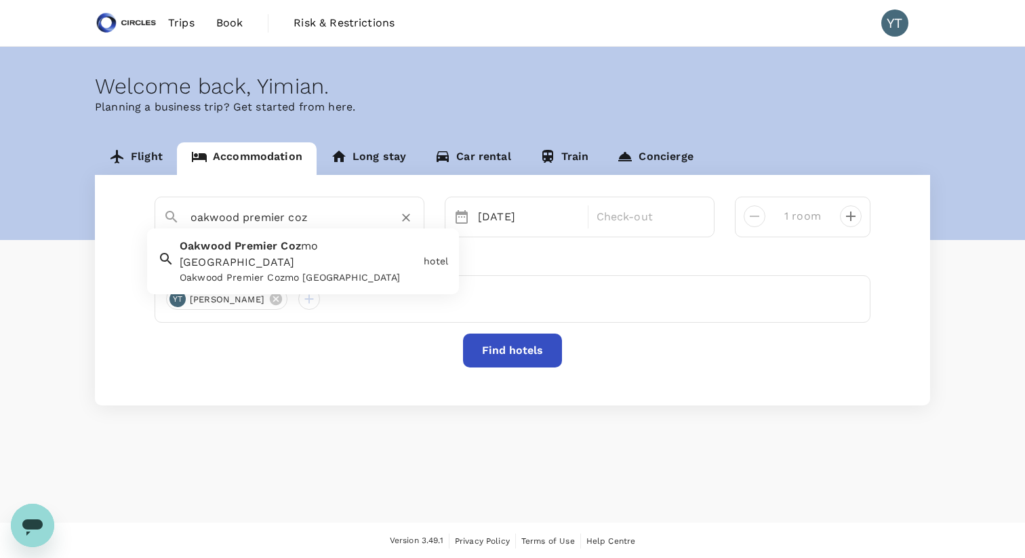
click at [311, 247] on span "mo [GEOGRAPHIC_DATA]" at bounding box center [249, 253] width 138 height 29
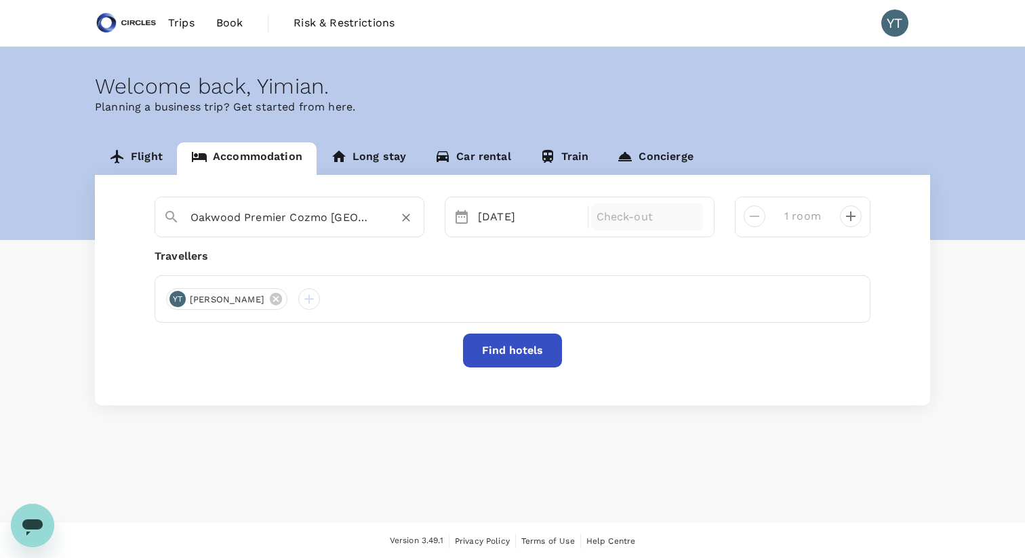
type input "Oakwood Premier Cozmo [GEOGRAPHIC_DATA]"
click at [615, 219] on p "Check-out" at bounding box center [648, 217] width 102 height 16
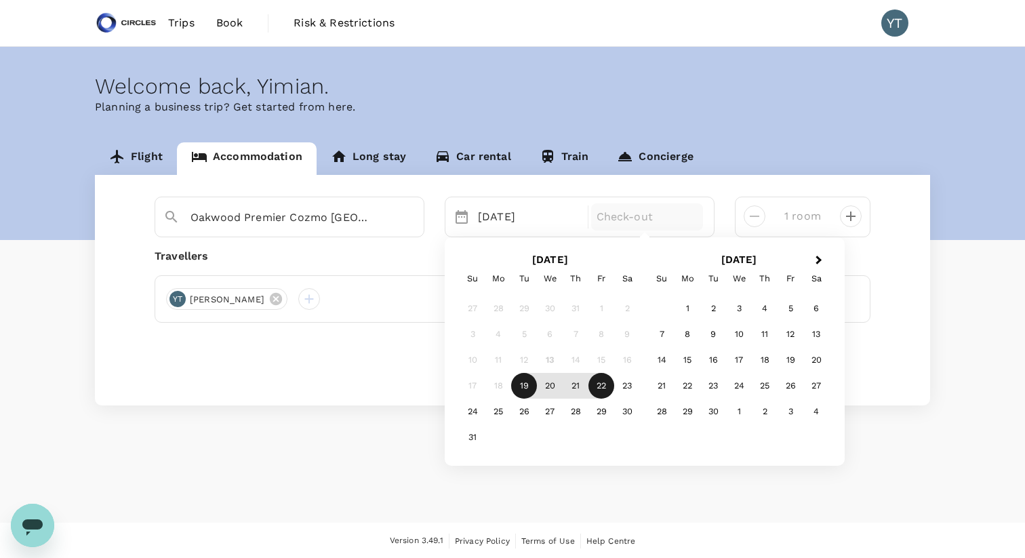
click at [605, 385] on div "22" at bounding box center [602, 387] width 26 height 26
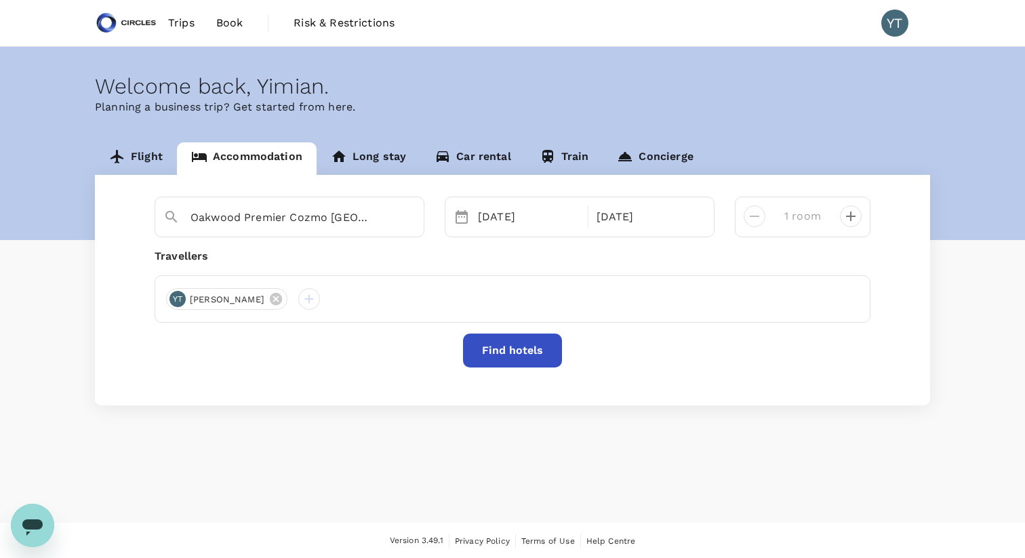
click at [553, 347] on button "Find hotels" at bounding box center [512, 351] width 99 height 34
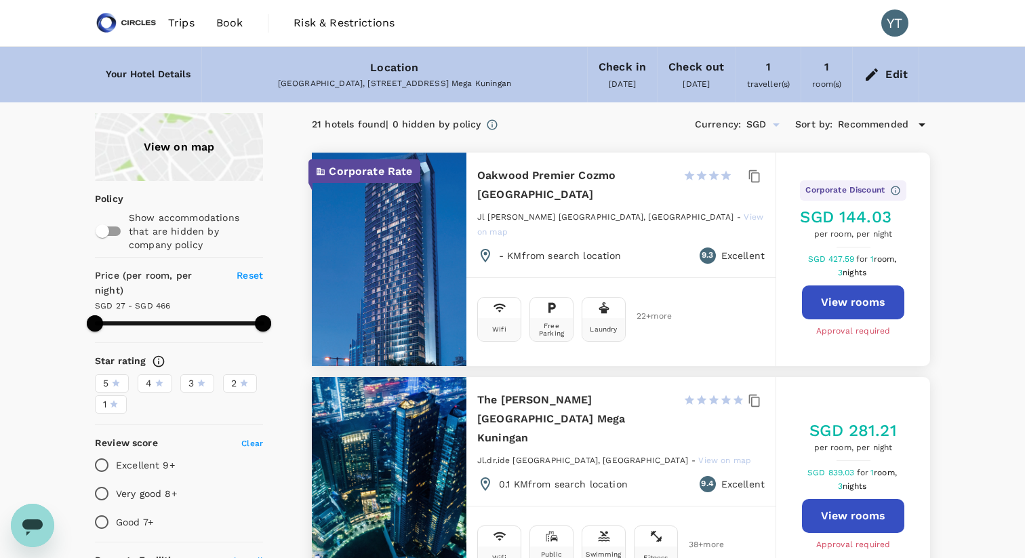
click at [838, 285] on button "View rooms" at bounding box center [853, 302] width 102 height 34
type input "466.14"
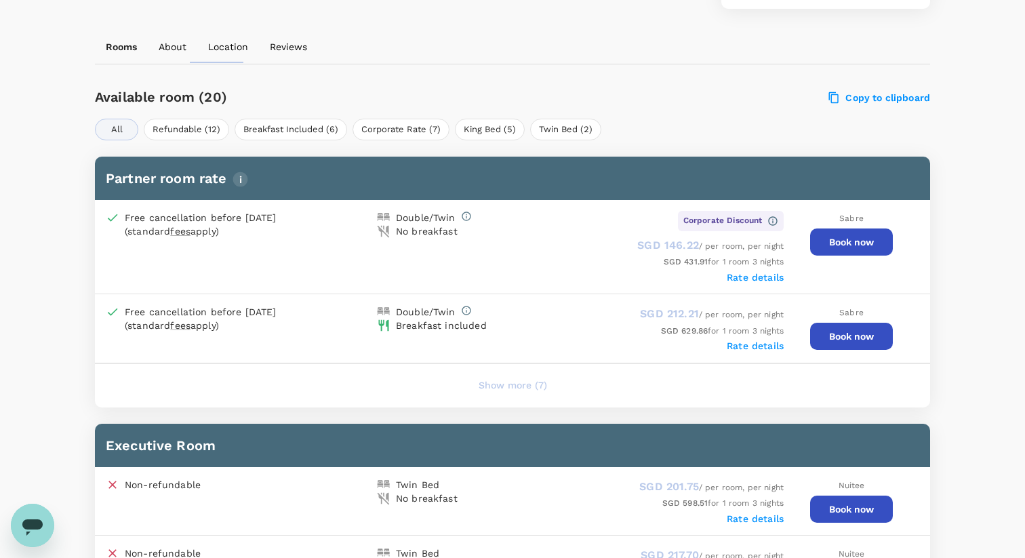
scroll to position [574, 0]
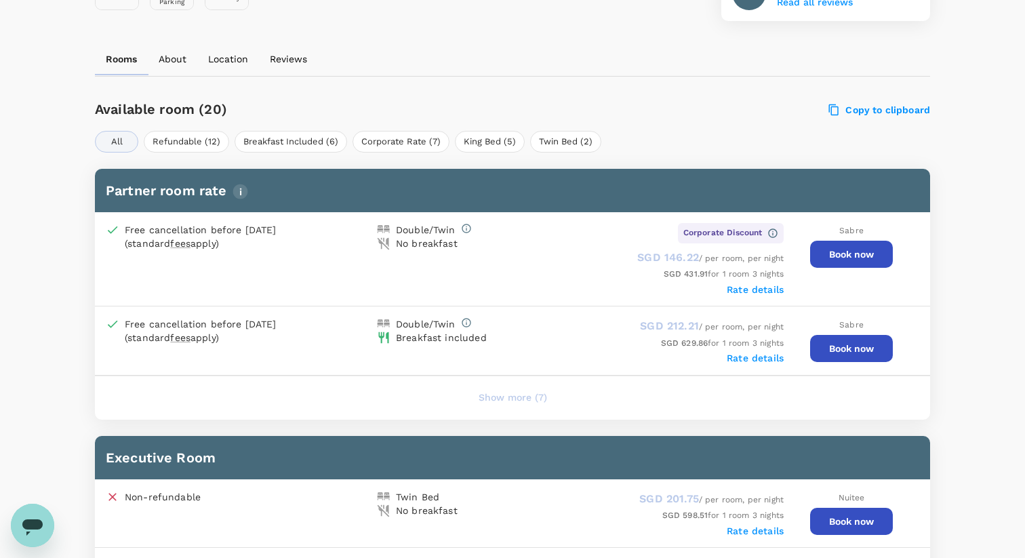
click at [857, 250] on button "Book now" at bounding box center [851, 254] width 83 height 27
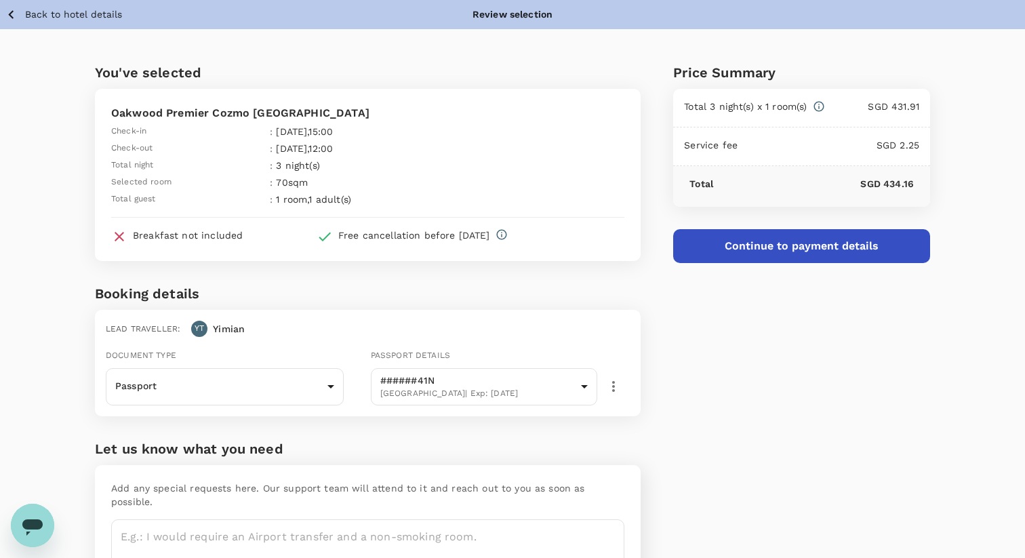
scroll to position [71, 0]
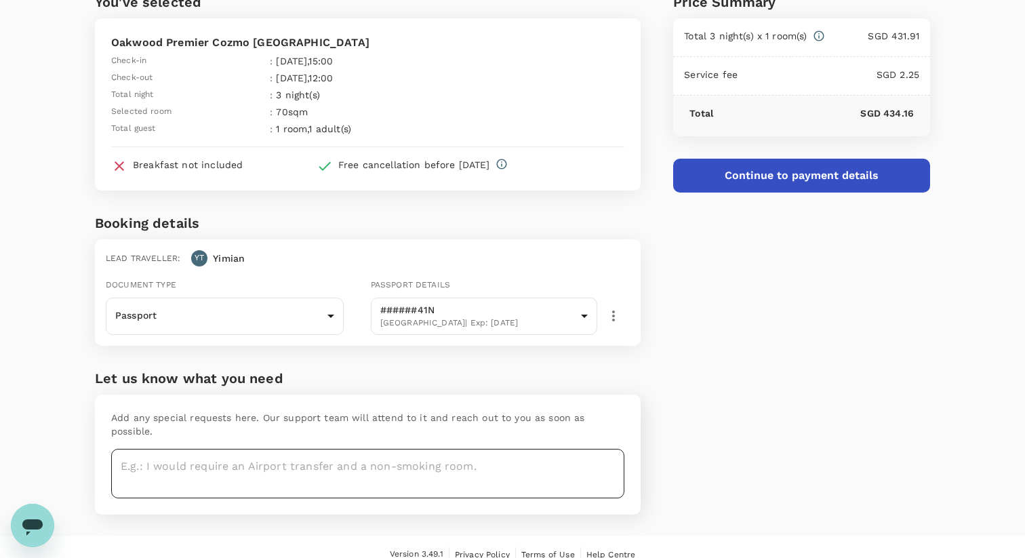
click at [572, 449] on textarea at bounding box center [367, 473] width 513 height 49
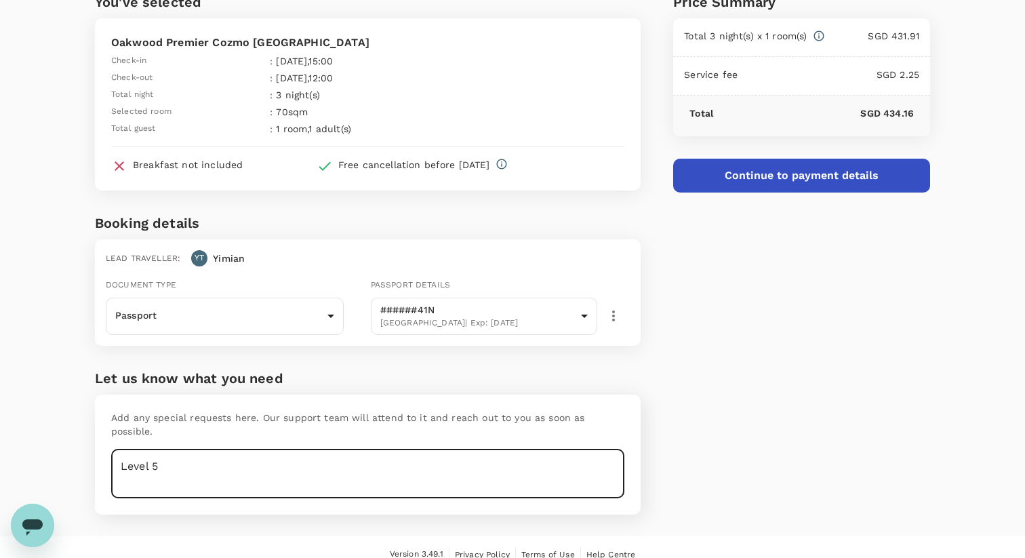
type textarea "Level 5"
click at [833, 167] on button "Continue to payment details" at bounding box center [801, 176] width 257 height 34
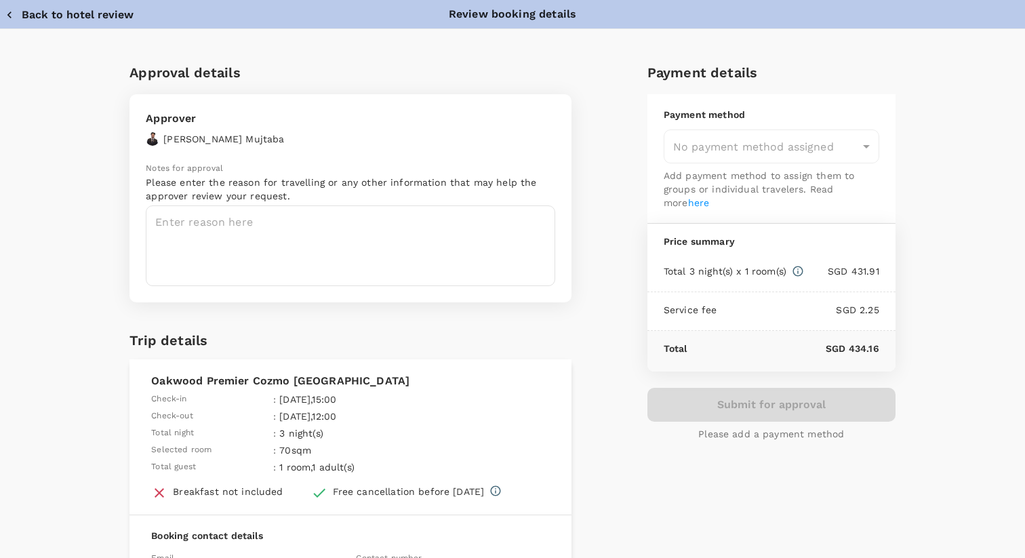
type input "9cb7bd09-647a-4334-94d9-122ca4480a85"
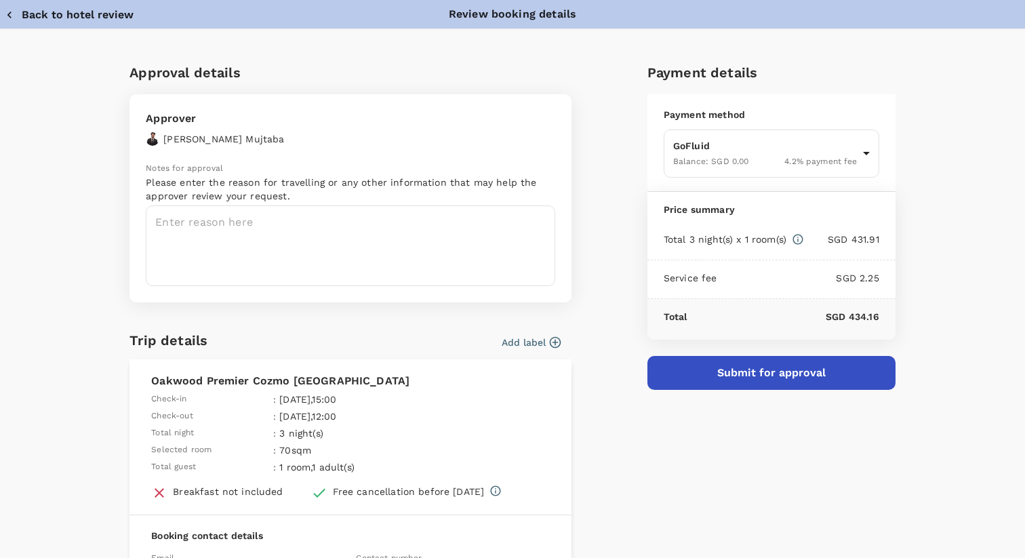
click at [545, 247] on textarea at bounding box center [351, 245] width 410 height 81
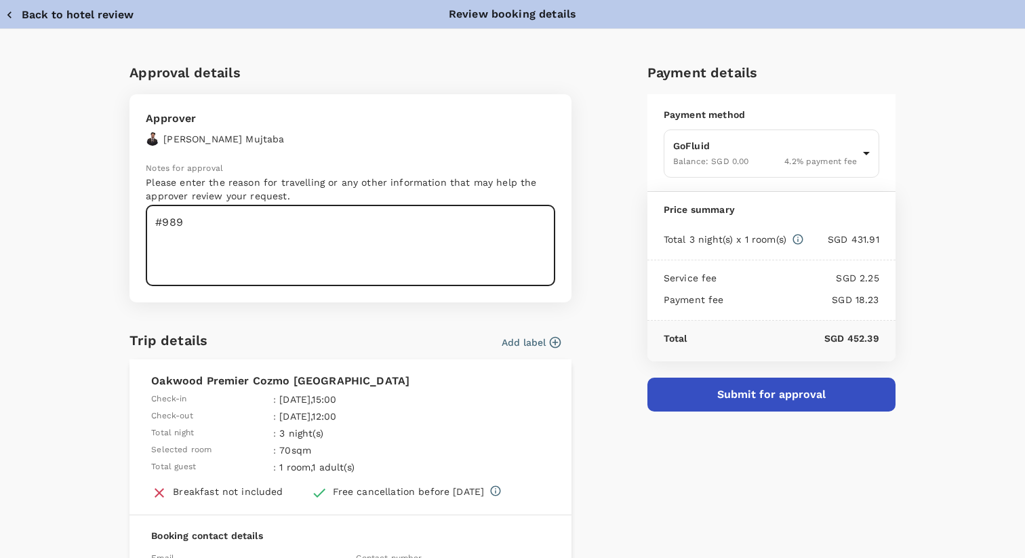
type textarea "#989"
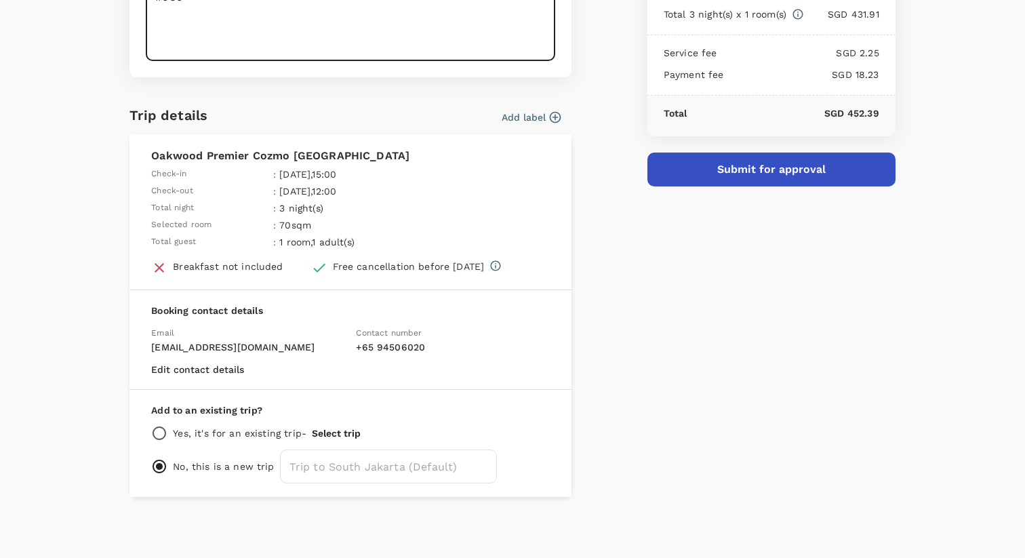
click at [547, 120] on button "Add label" at bounding box center [531, 118] width 59 height 14
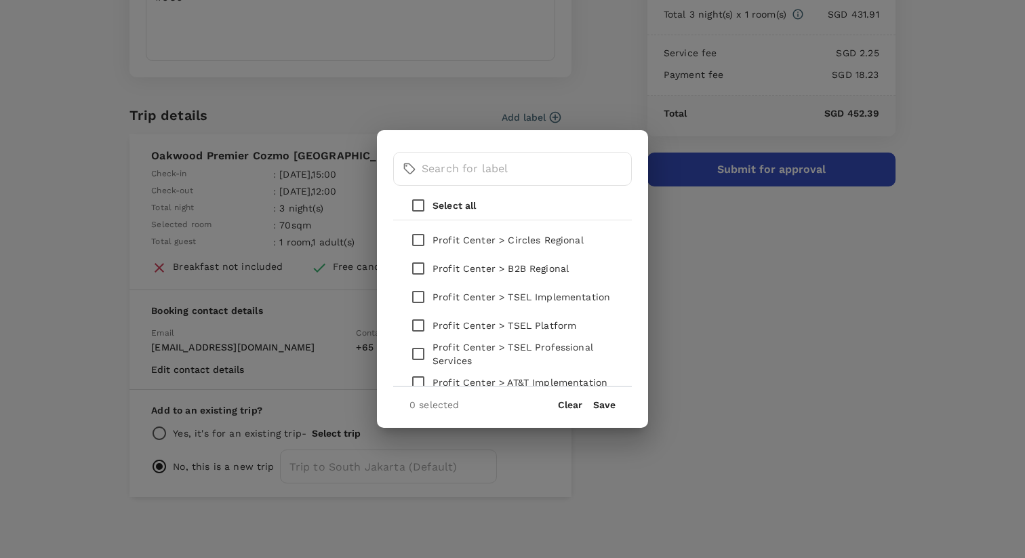
click at [419, 297] on input "checkbox" at bounding box center [418, 297] width 28 height 28
checkbox input "true"
click at [603, 408] on button "Save" at bounding box center [604, 404] width 22 height 11
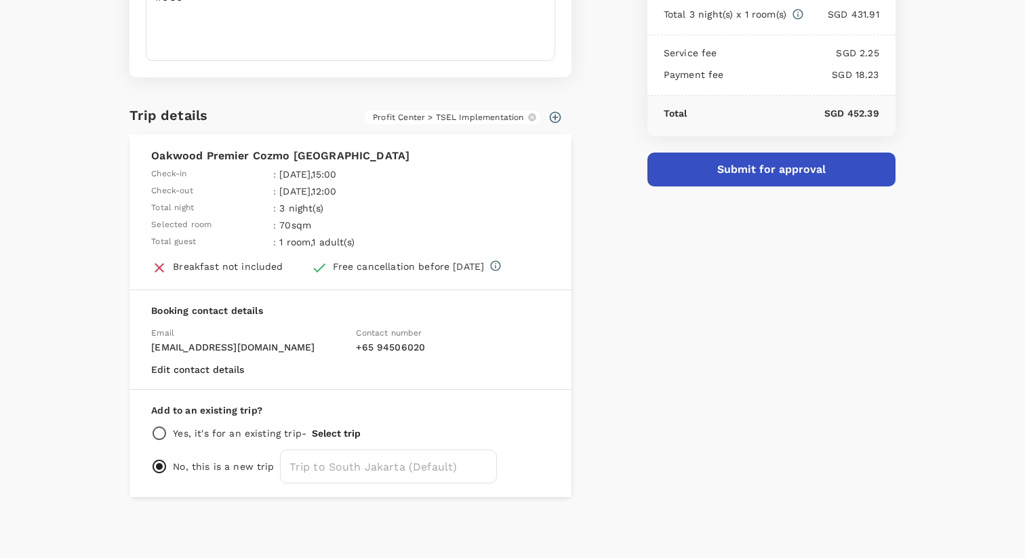
click at [730, 168] on button "Submit for approval" at bounding box center [772, 170] width 248 height 34
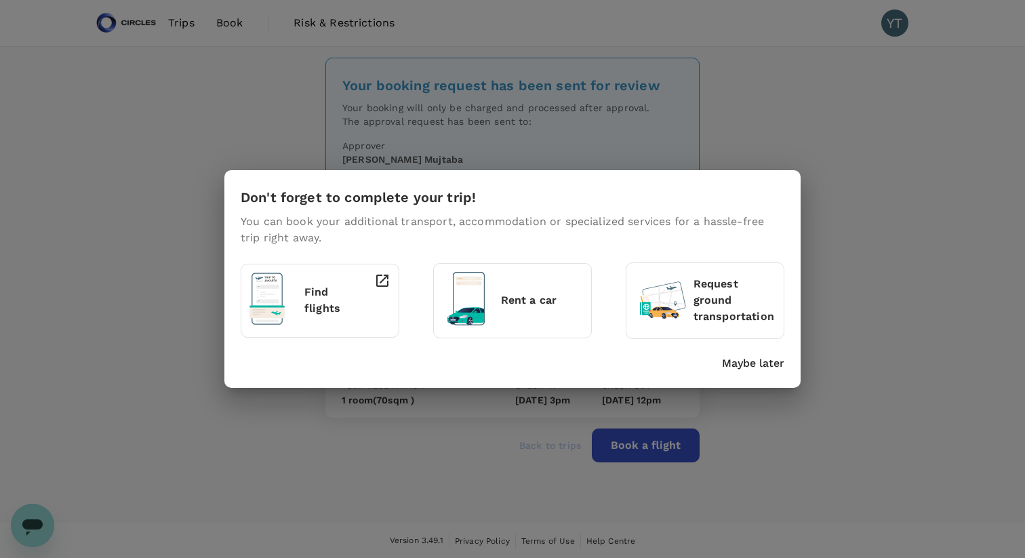
click at [775, 363] on p "Maybe later" at bounding box center [753, 363] width 62 height 16
